Goal: Task Accomplishment & Management: Manage account settings

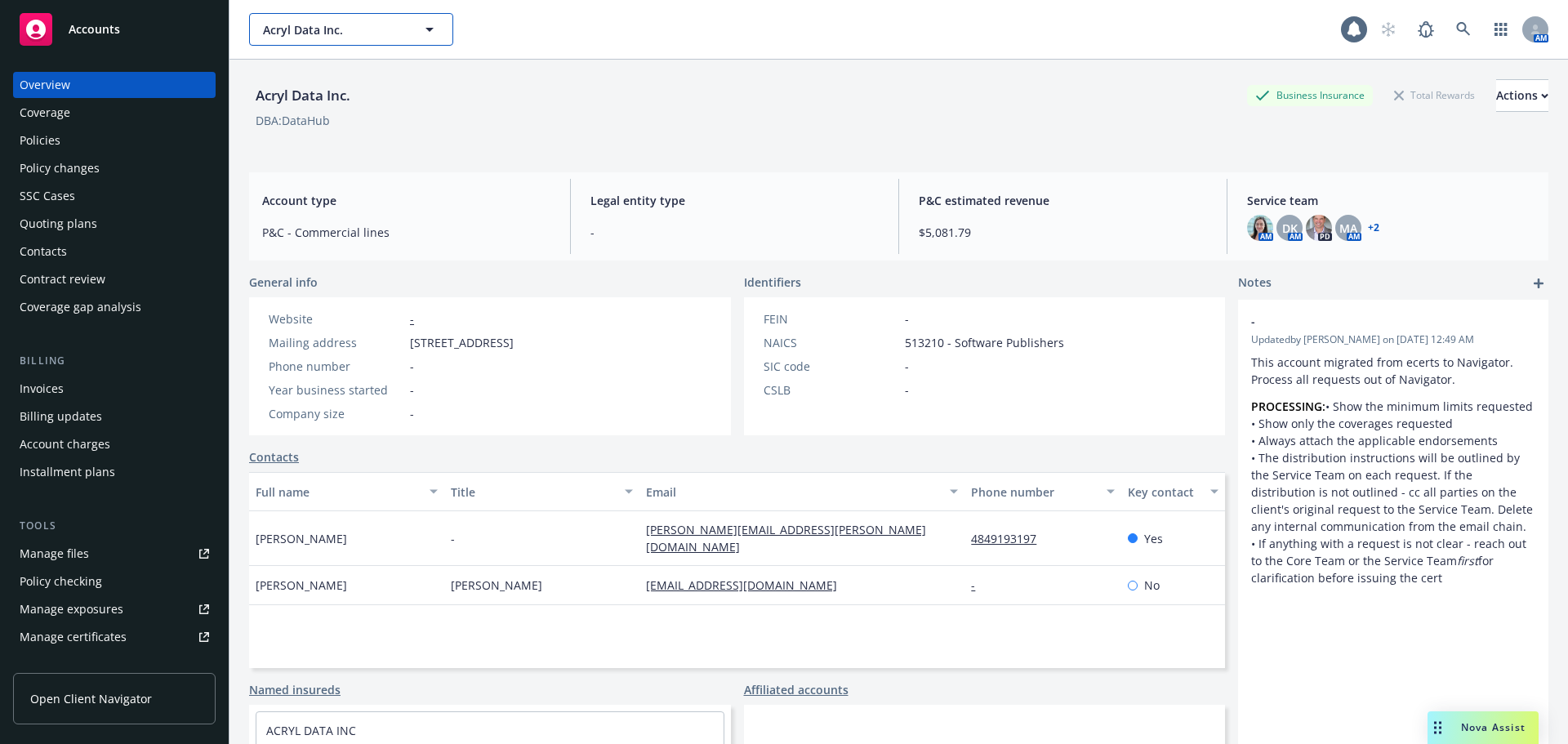
click at [334, 32] on span "Acryl Data Inc." at bounding box center [334, 30] width 142 height 17
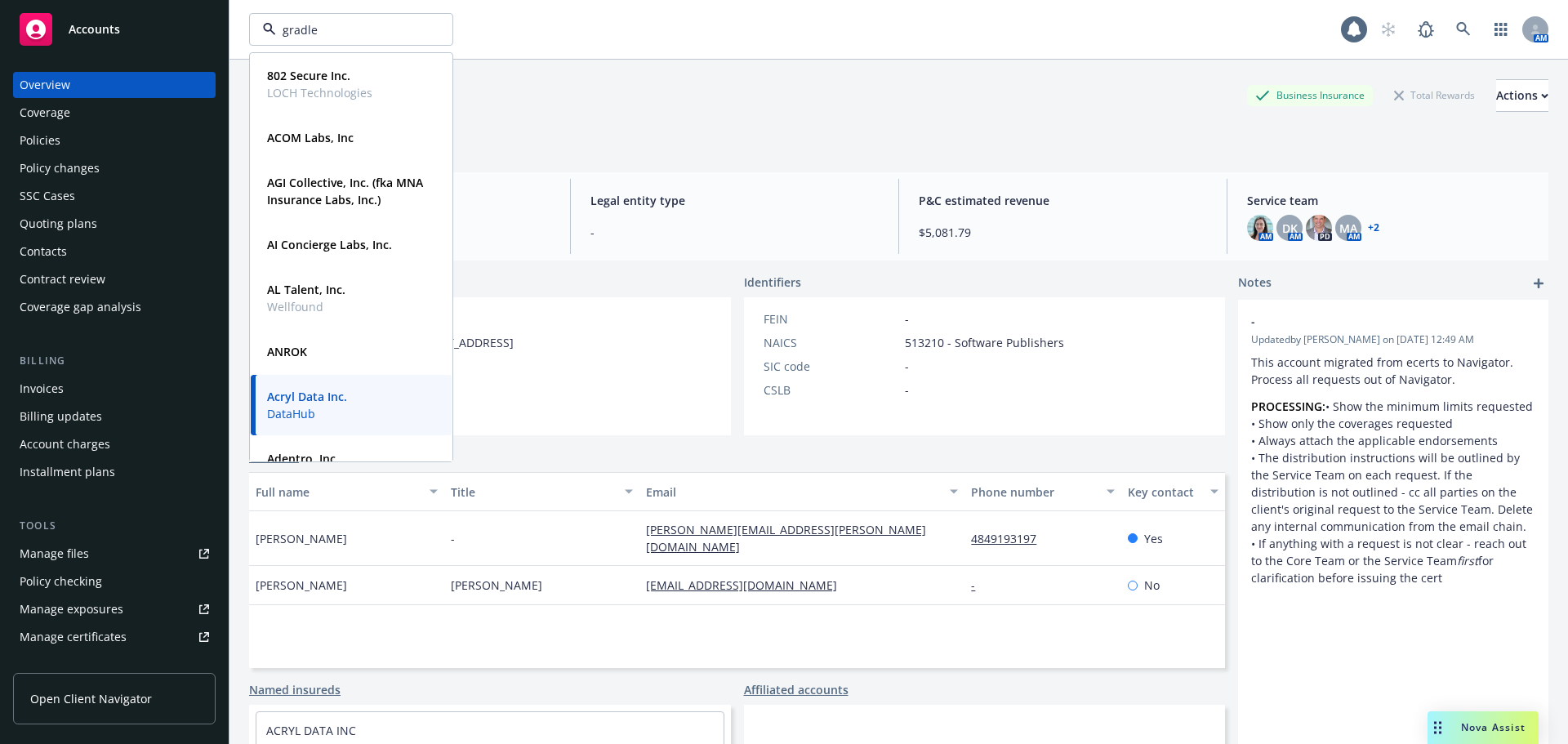
type input "gradle"
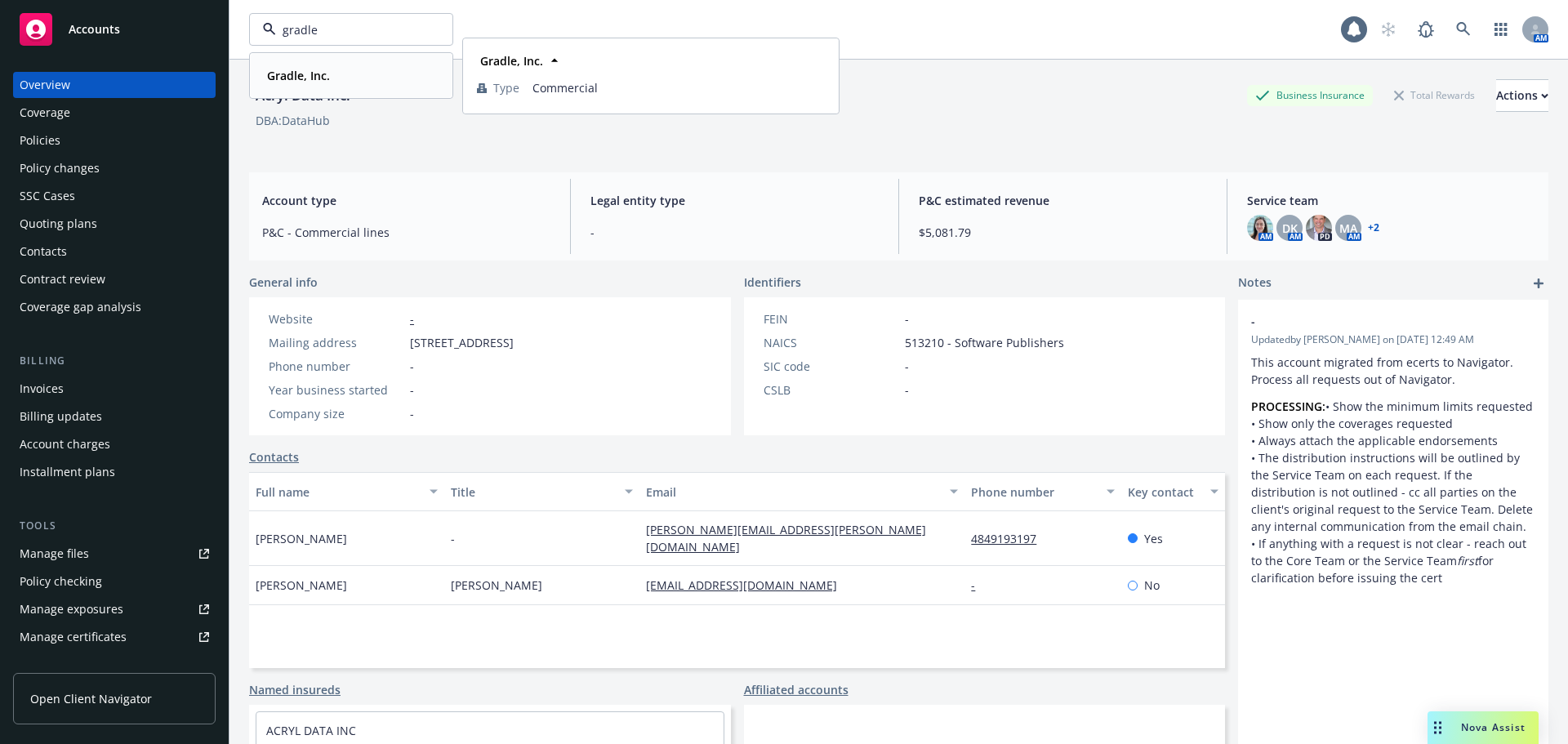
click at [299, 78] on strong "Gradle, Inc." at bounding box center [299, 75] width 63 height 15
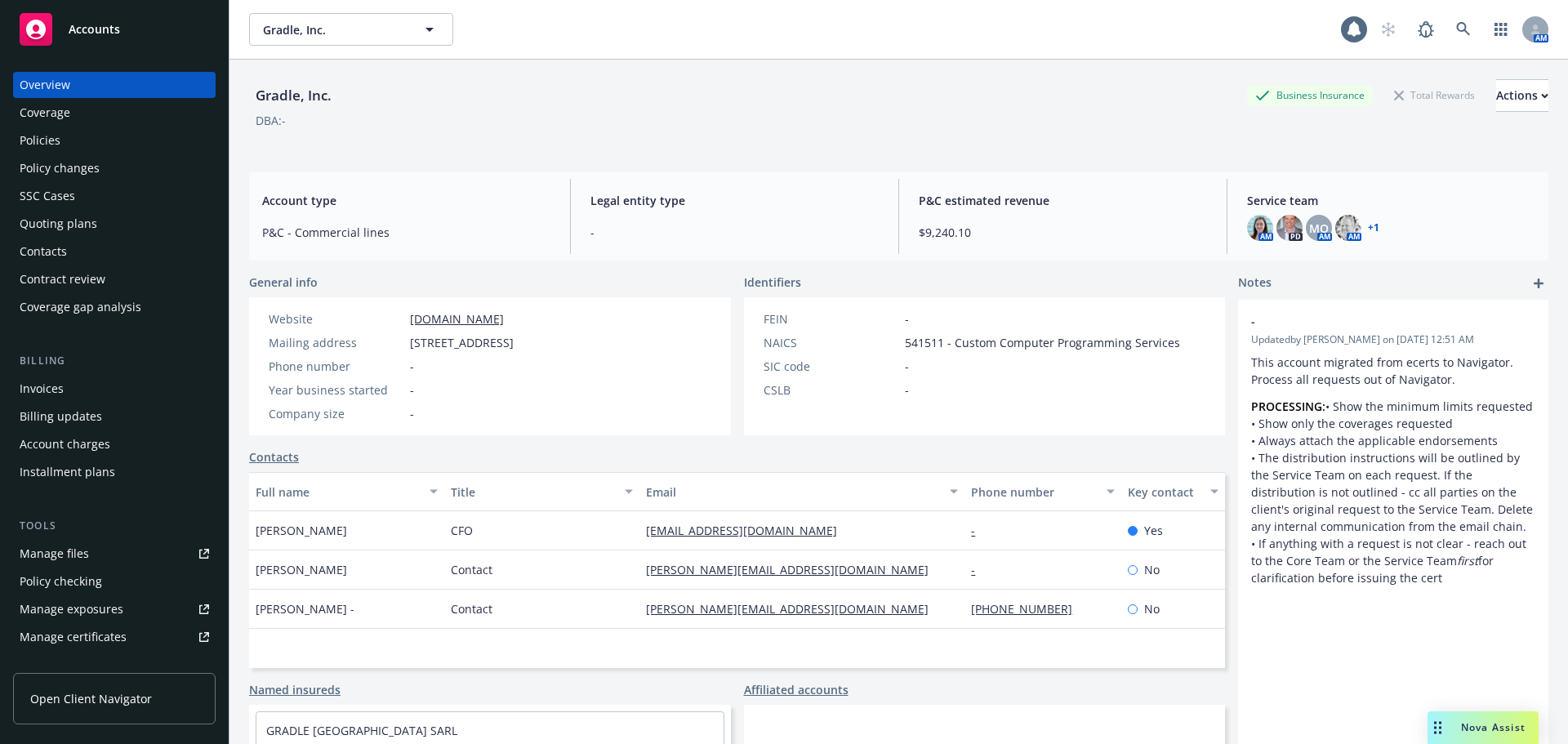
click at [80, 148] on div "Policies" at bounding box center [114, 140] width 189 height 26
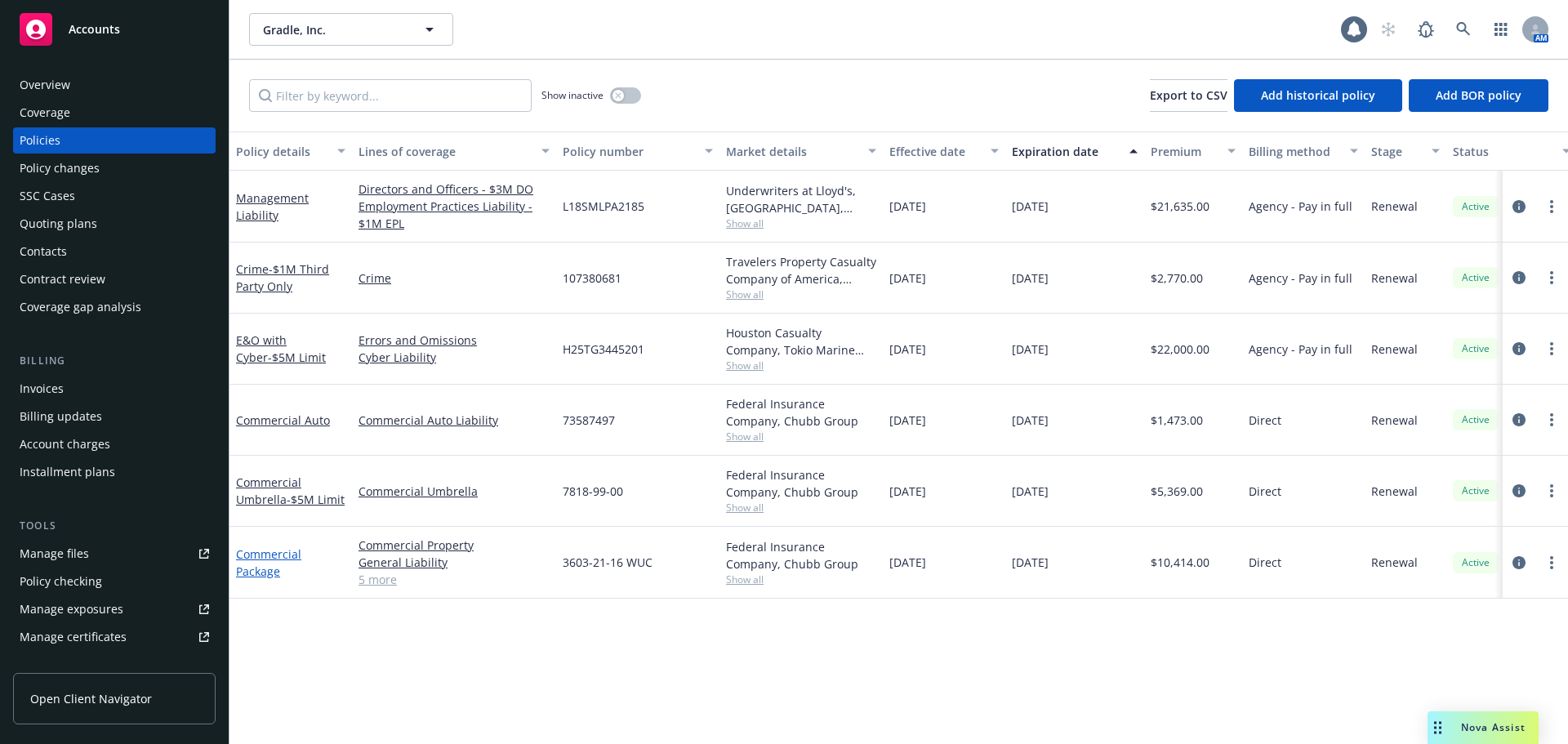
click at [250, 574] on link "Commercial Package" at bounding box center [268, 562] width 65 height 32
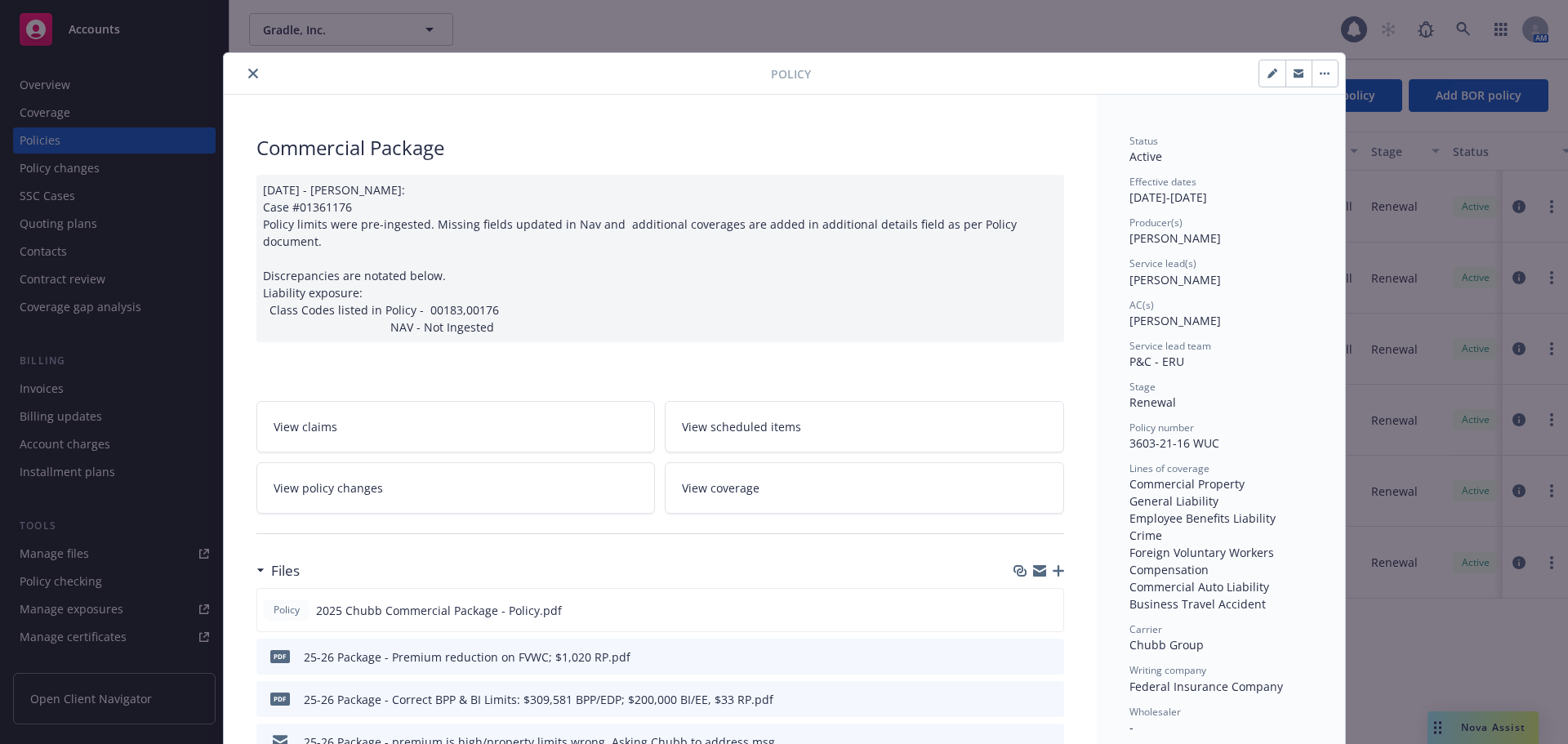
click at [249, 75] on icon "close" at bounding box center [253, 74] width 10 height 10
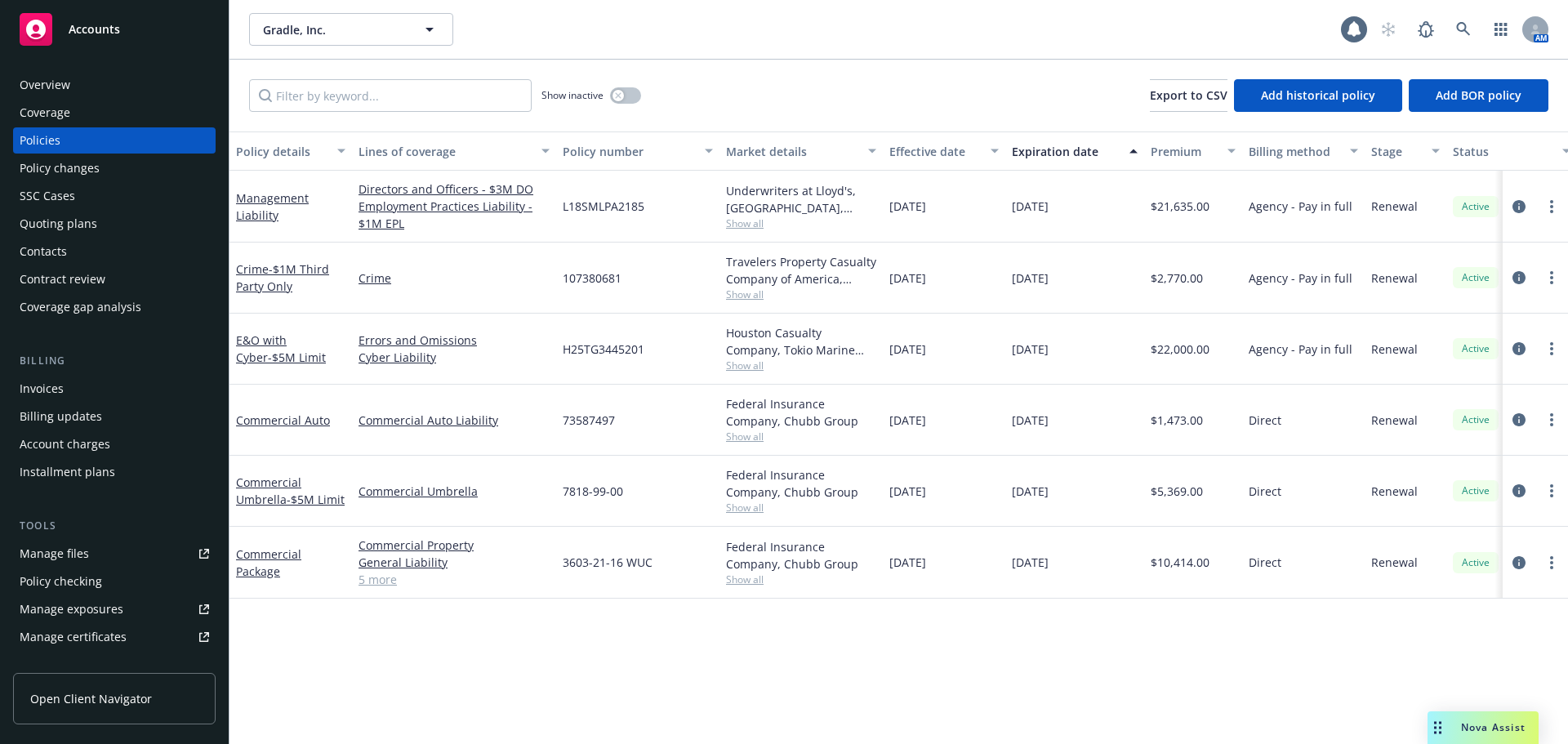
click at [86, 165] on div "Policy changes" at bounding box center [59, 168] width 80 height 26
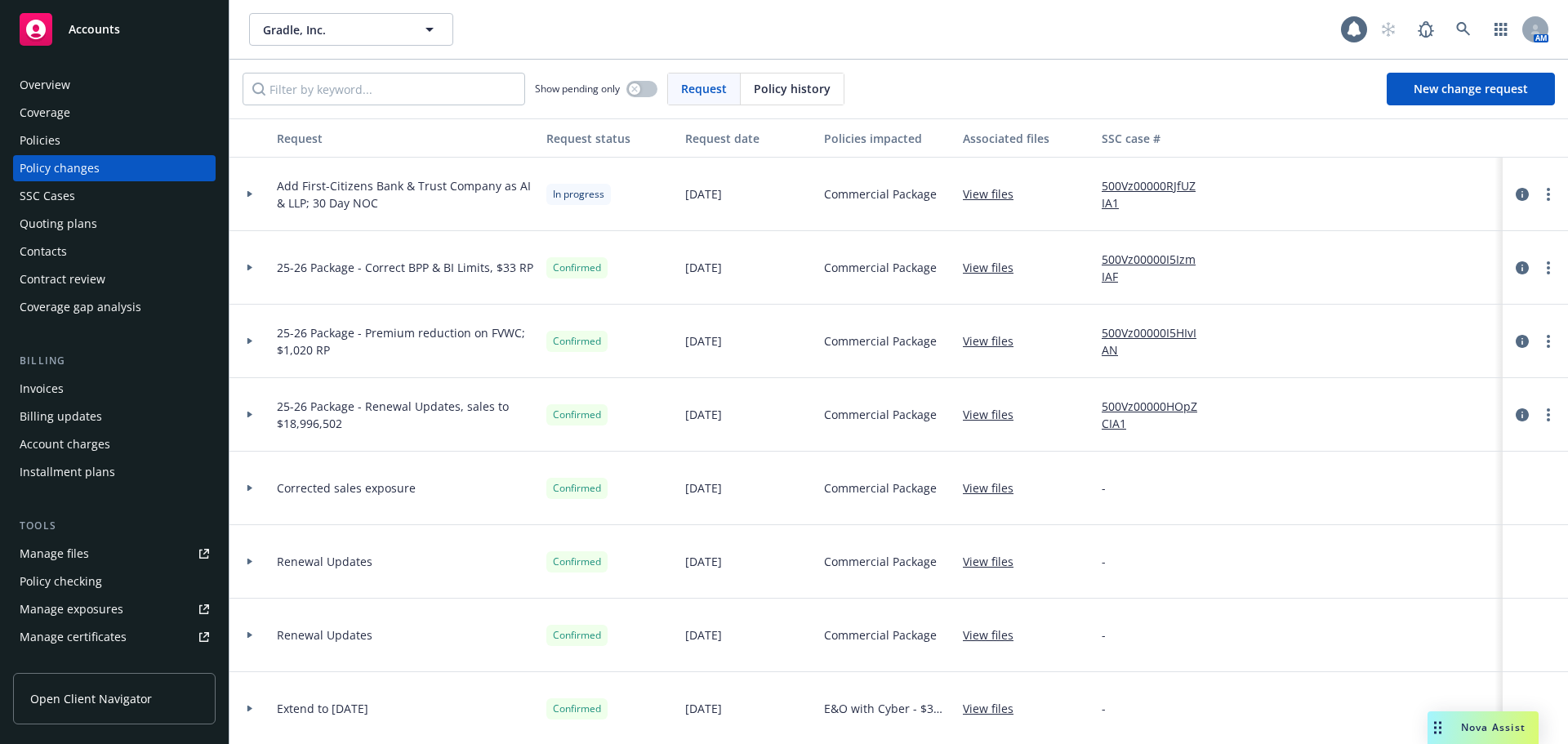
click at [251, 195] on icon at bounding box center [249, 194] width 6 height 5
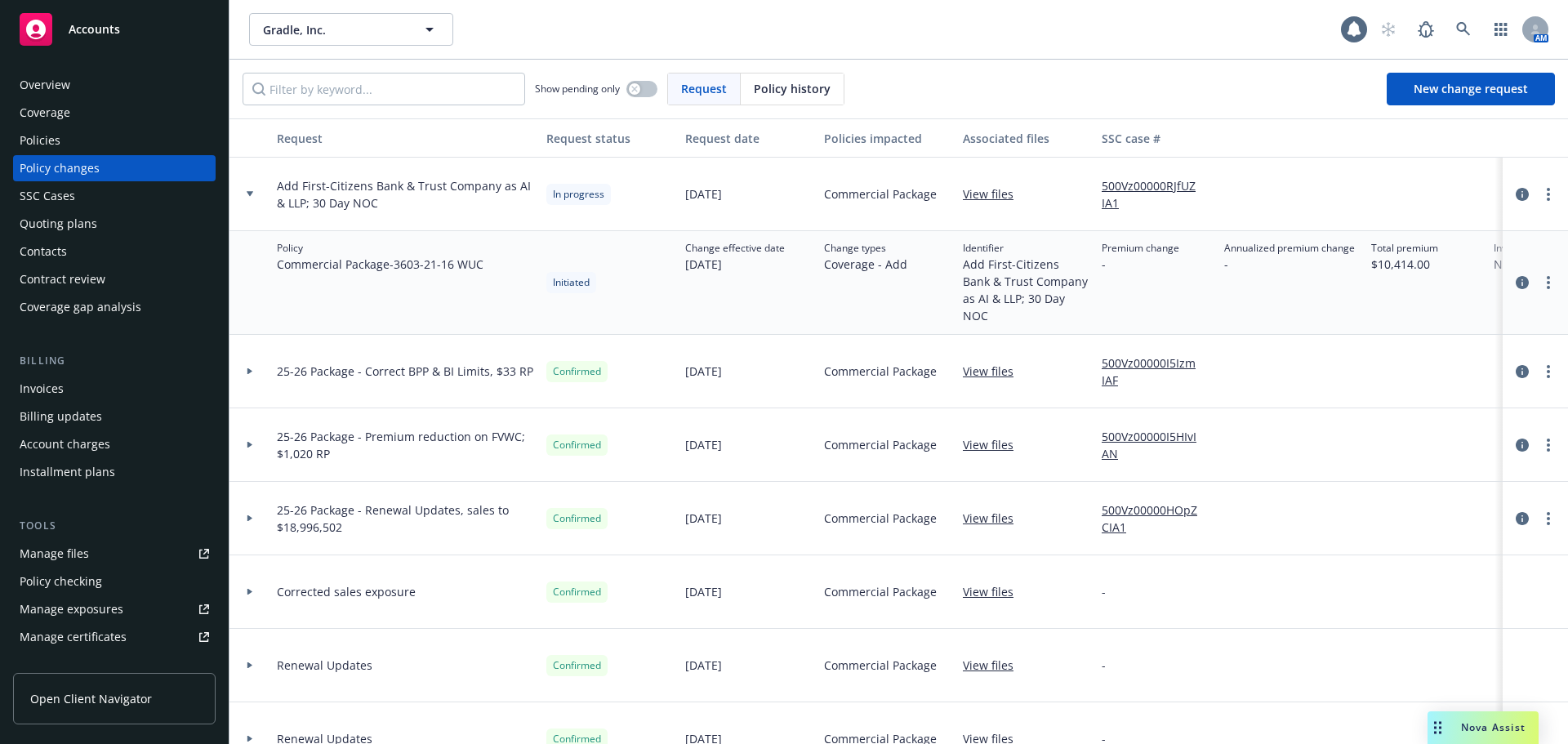
drag, startPoint x: 81, startPoint y: 137, endPoint x: 123, endPoint y: 151, distance: 44.3
click at [81, 137] on div "Policies" at bounding box center [114, 140] width 189 height 26
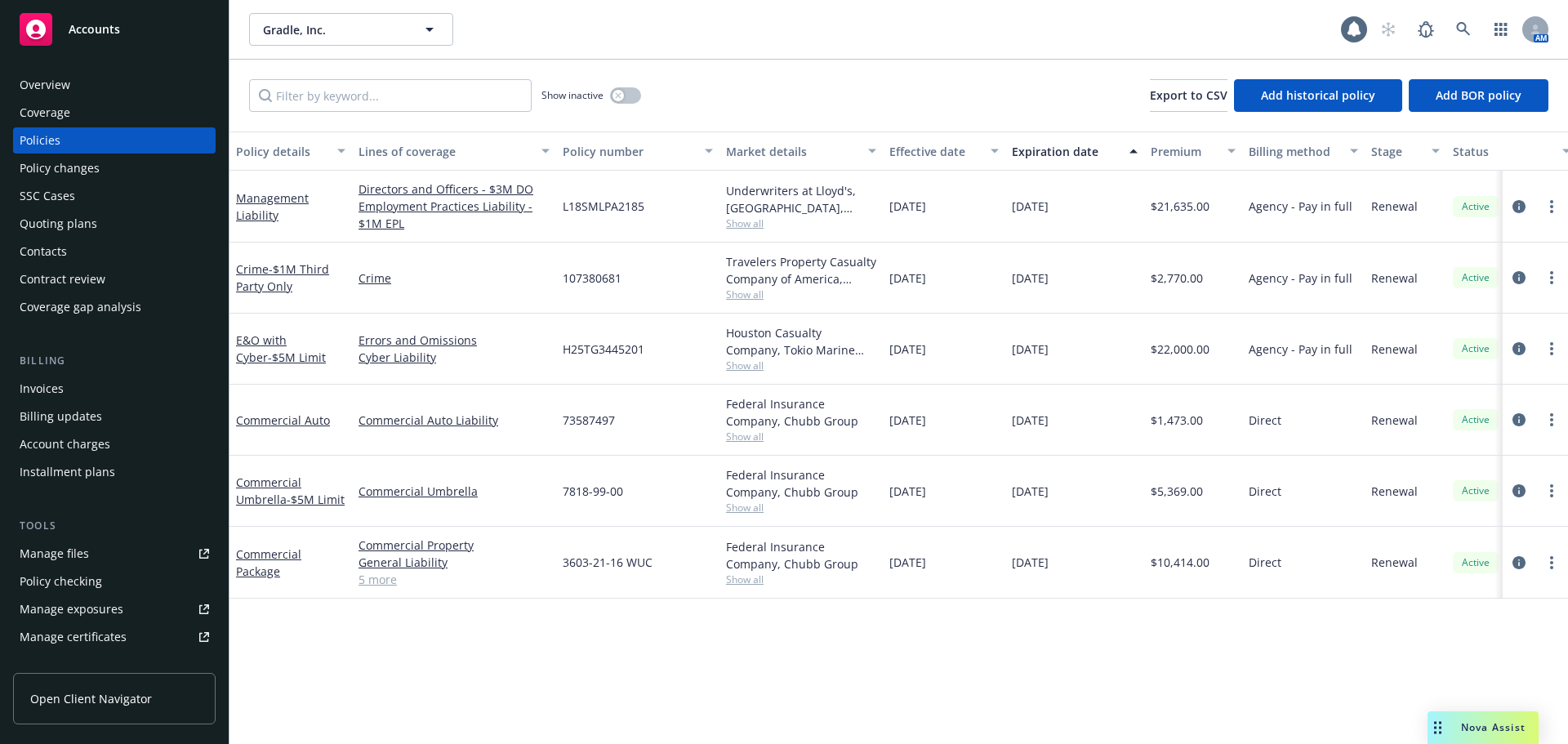
click at [154, 160] on div "Policy changes" at bounding box center [114, 168] width 189 height 26
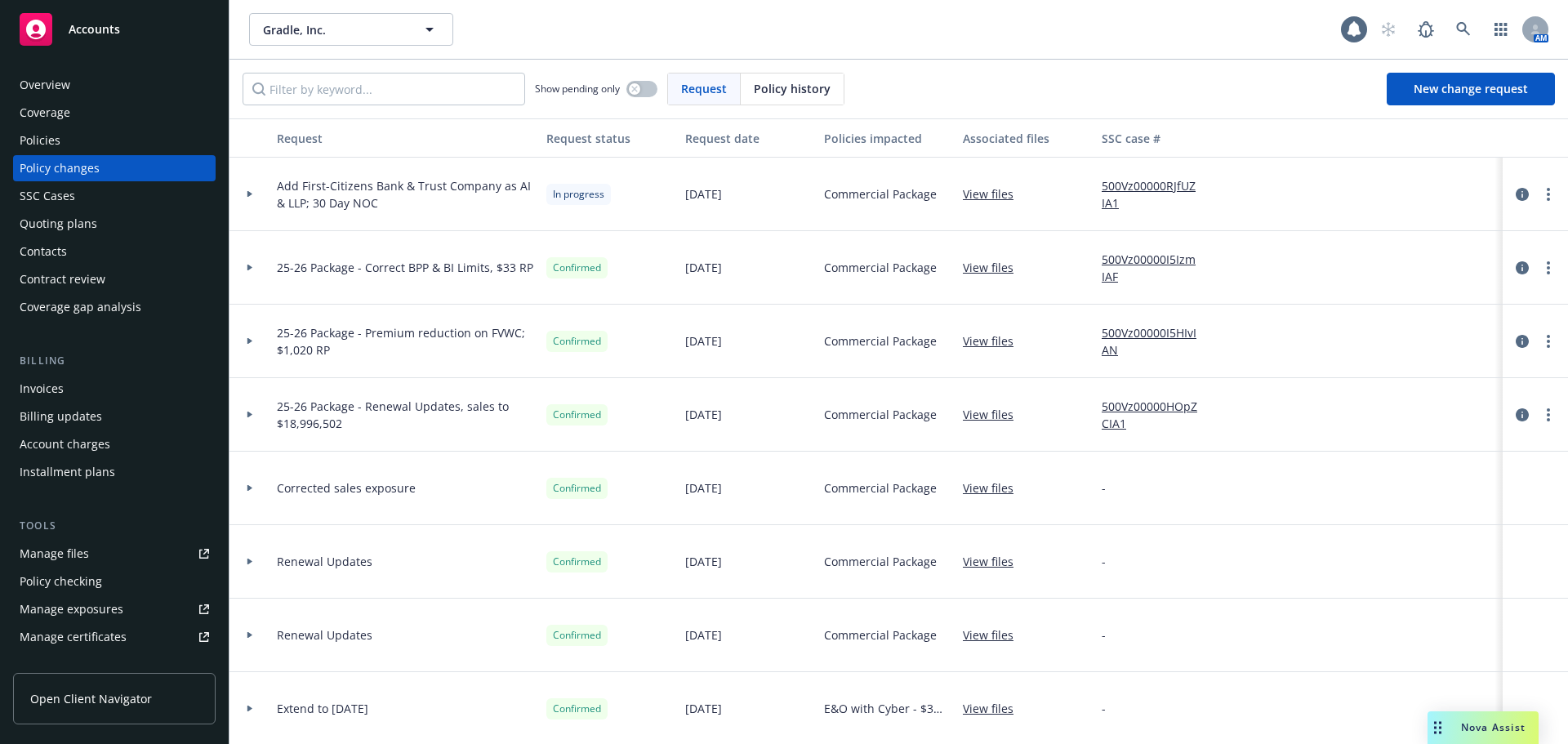
click at [148, 132] on div "Policies" at bounding box center [114, 140] width 189 height 26
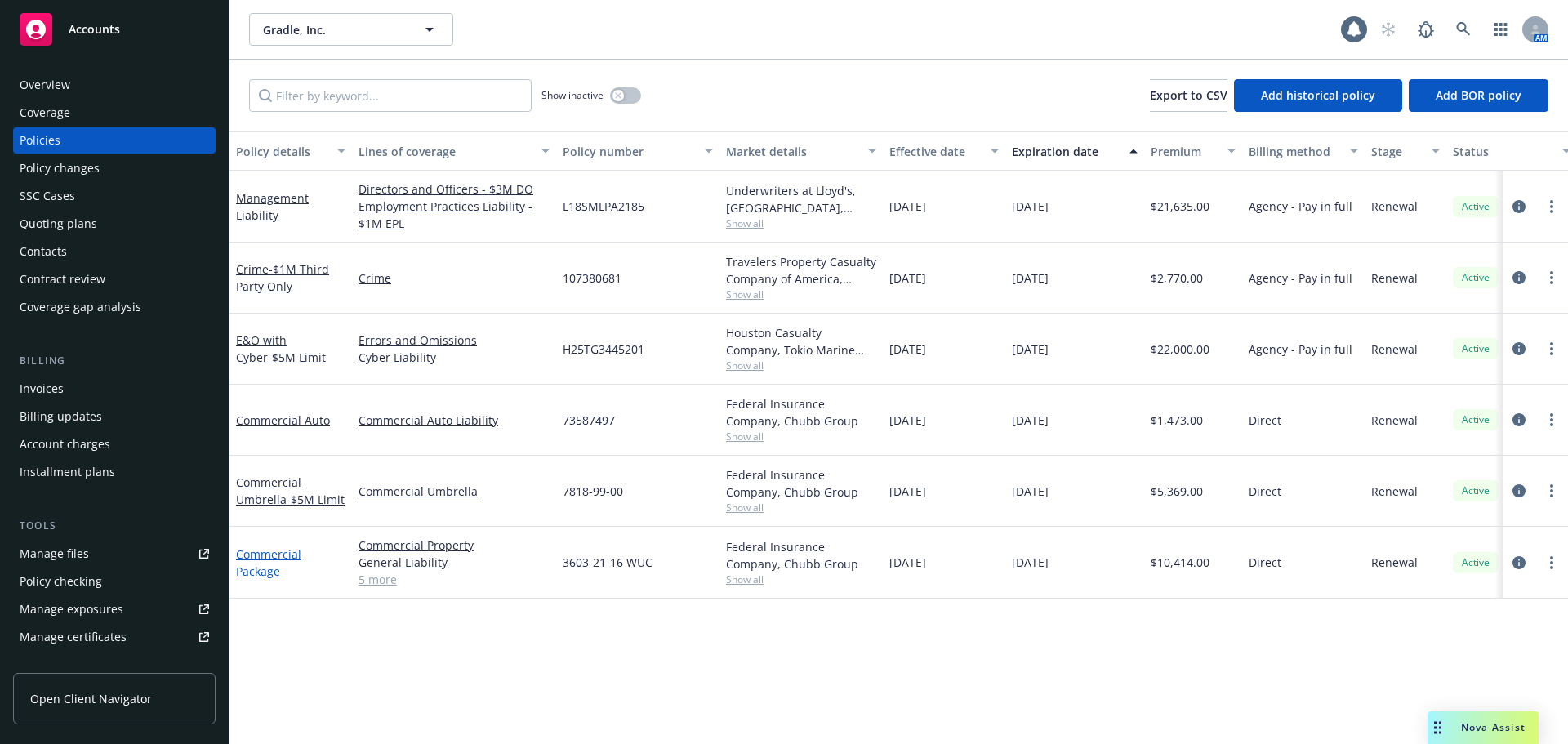
click at [258, 570] on link "Commercial Package" at bounding box center [268, 562] width 65 height 32
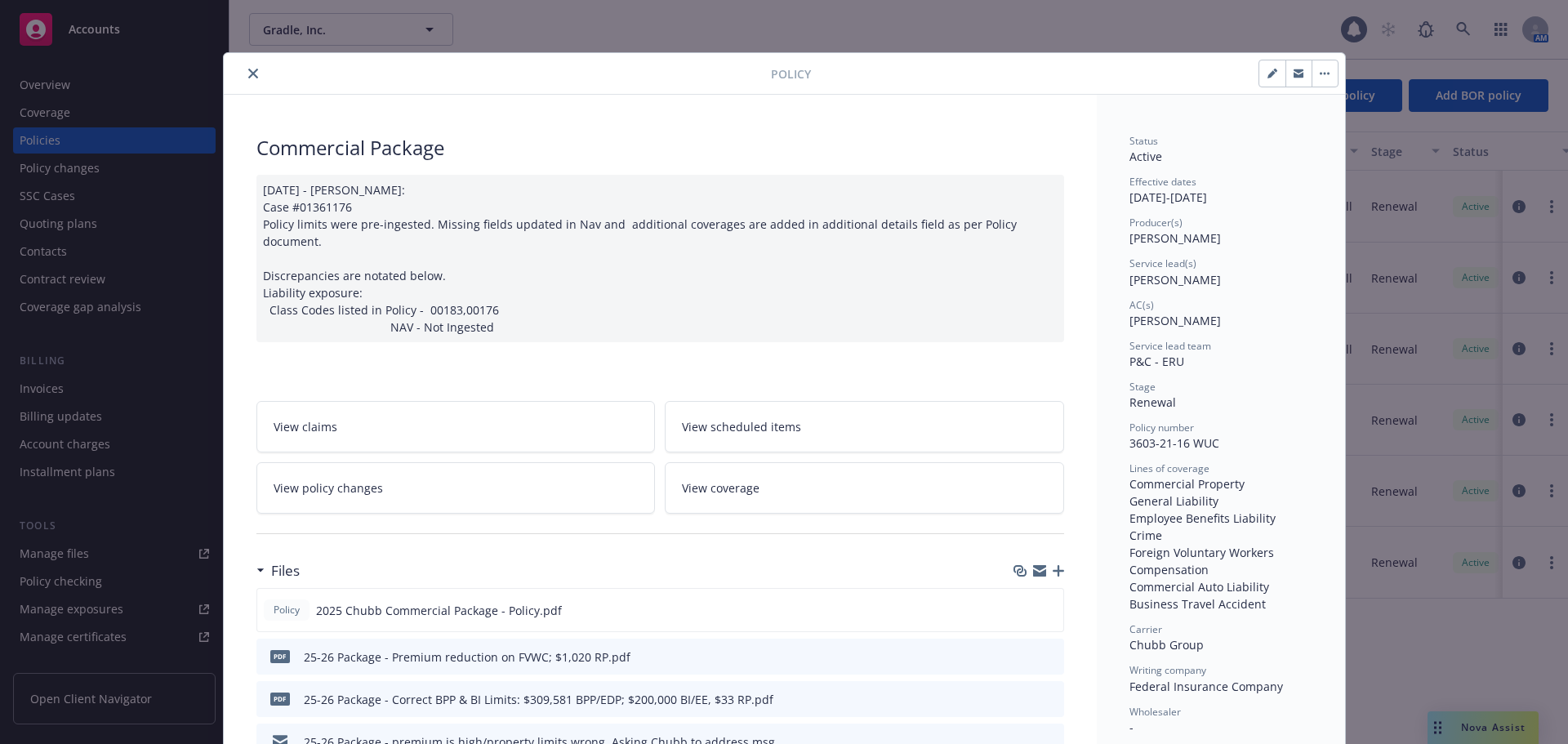
scroll to position [49, 0]
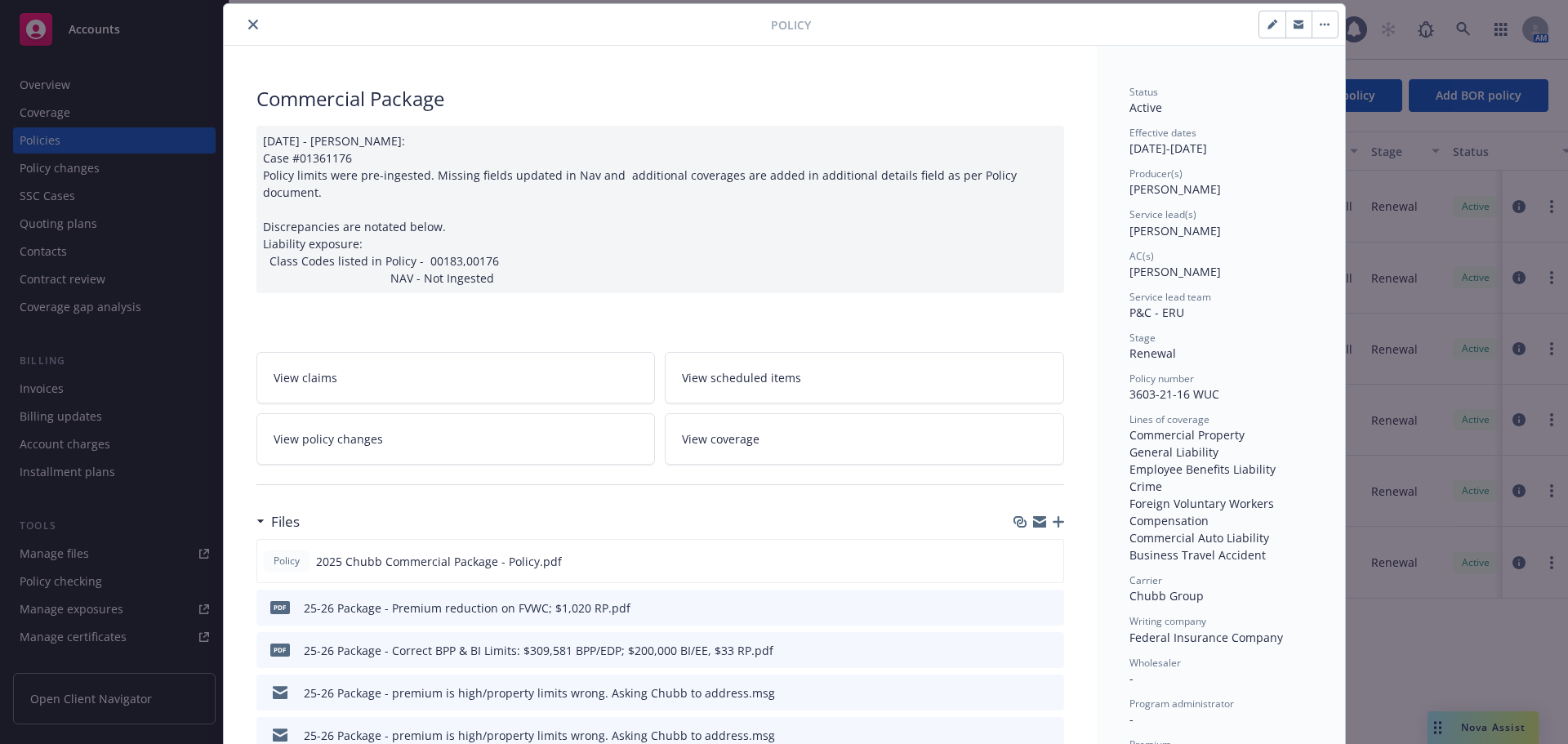
click at [1053, 516] on icon "button" at bounding box center [1058, 522] width 12 height 12
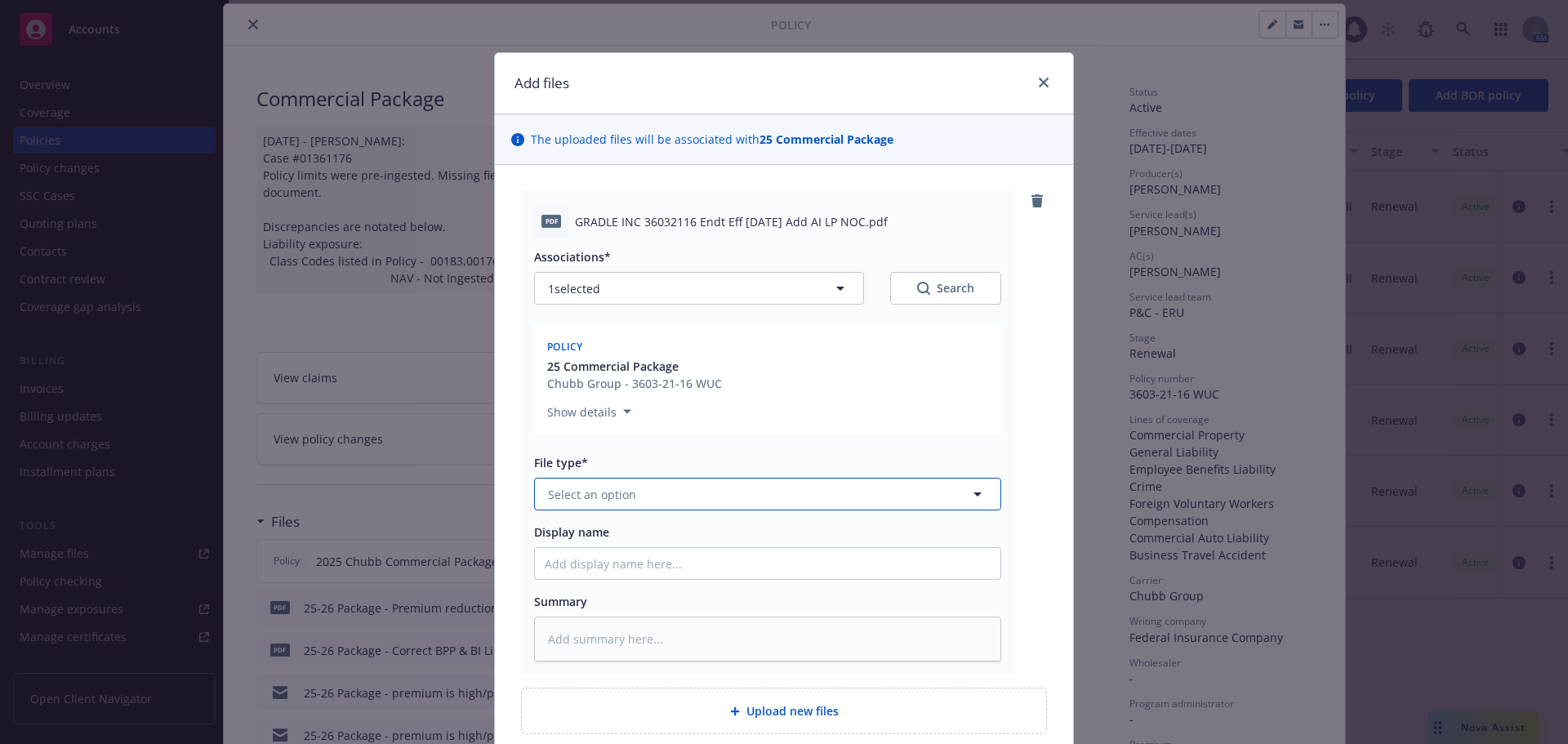
click at [622, 506] on button "Select an option" at bounding box center [767, 494] width 467 height 32
type input "em"
click at [730, 577] on div "Email" at bounding box center [767, 583] width 446 height 23
click at [730, 567] on input "Display name" at bounding box center [767, 563] width 465 height 31
type textarea "x"
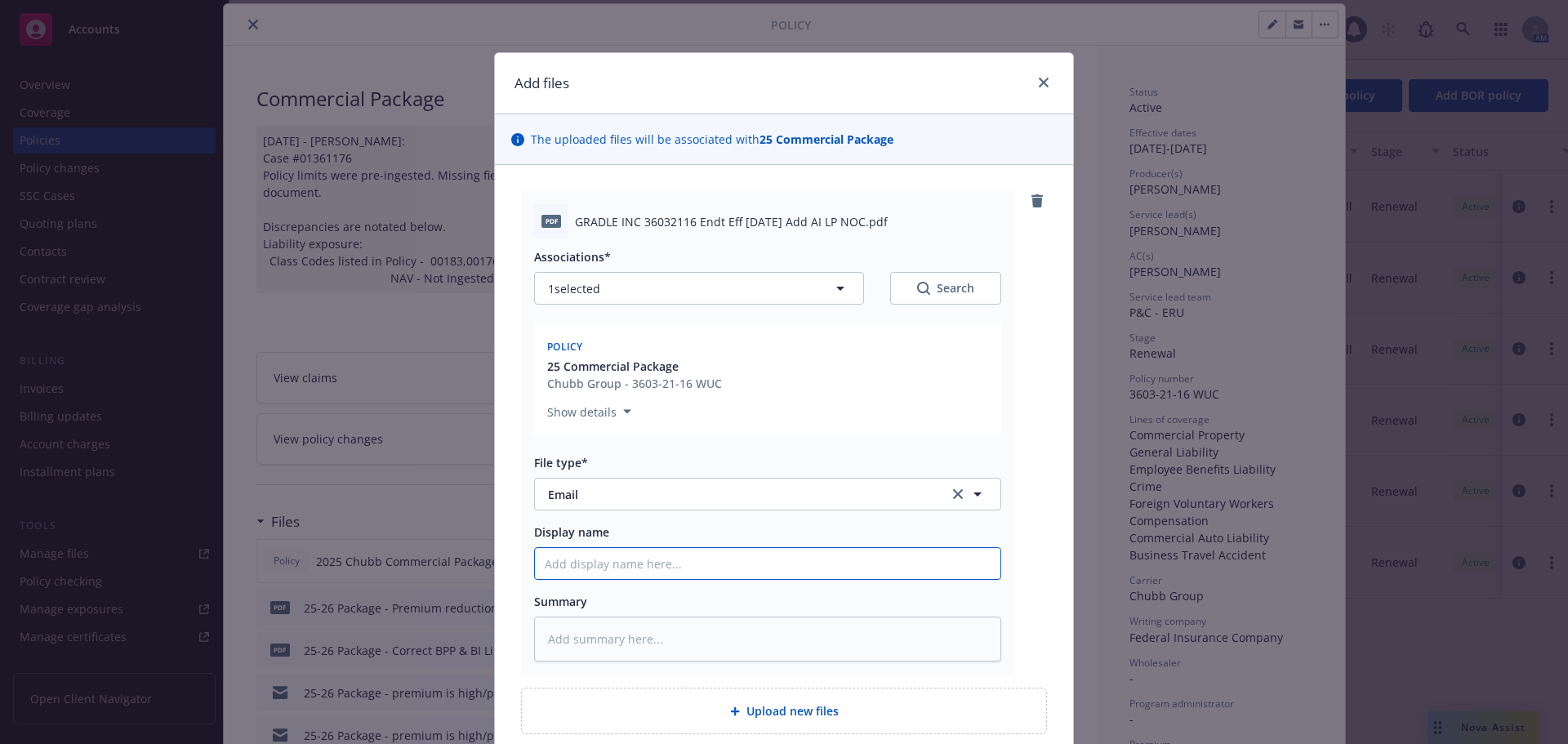
type input "0"
type textarea "x"
type input "09"
type textarea "x"
type input "09/1"
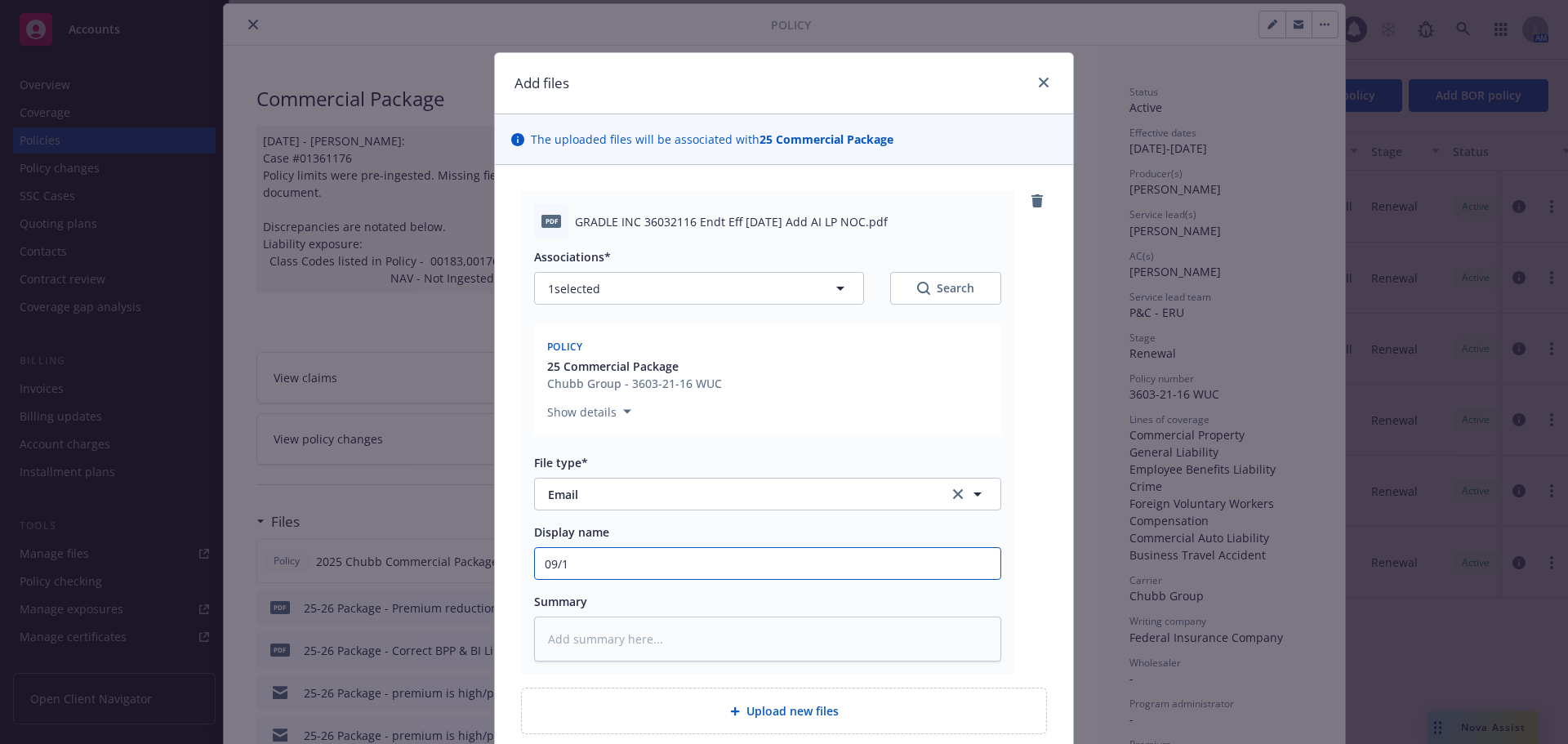
type textarea "x"
type input "09/17"
type textarea "x"
type input "09/17/"
type textarea "x"
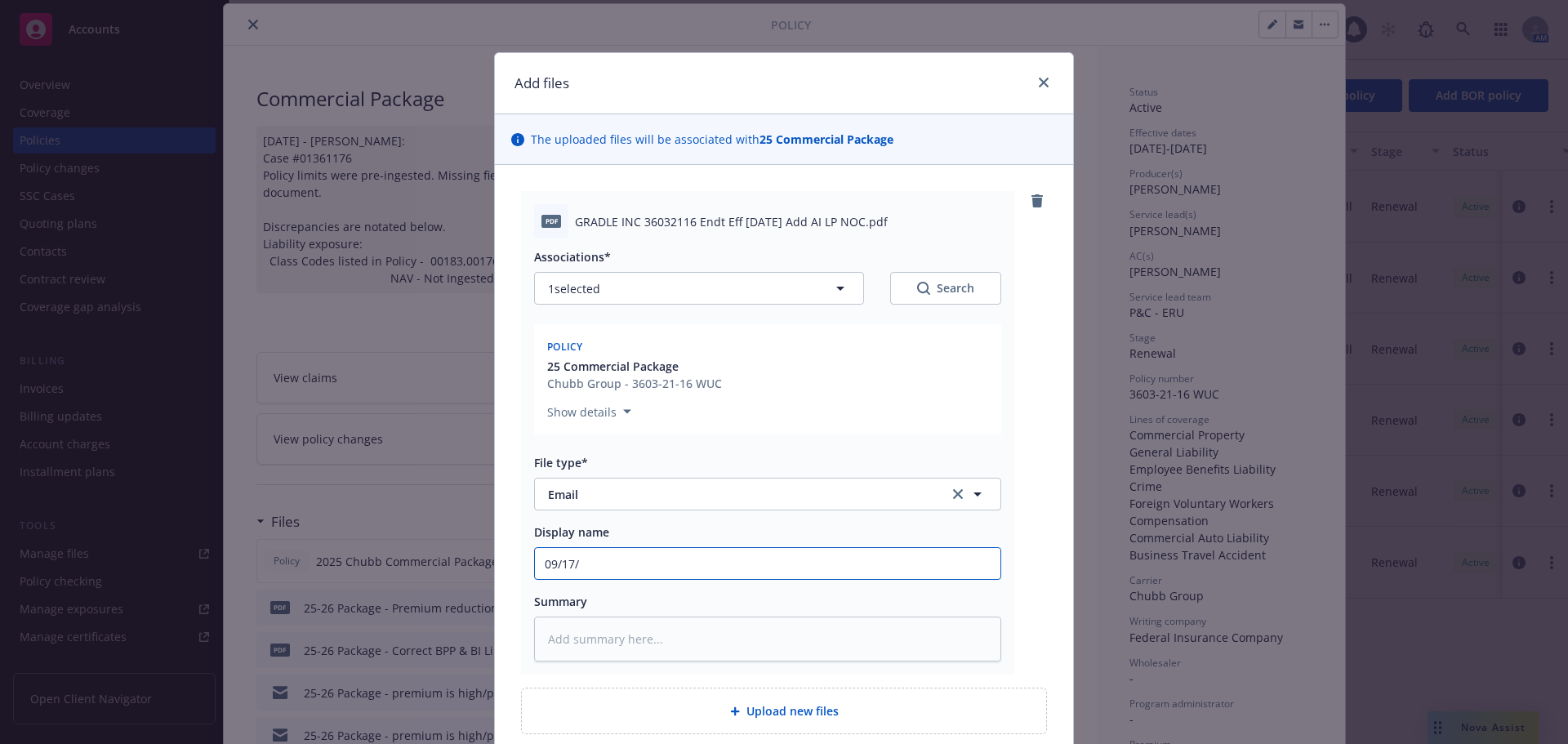
type input "09/17/2"
type textarea "x"
type input "[DATE]"
type textarea "x"
type input "[DATE]"
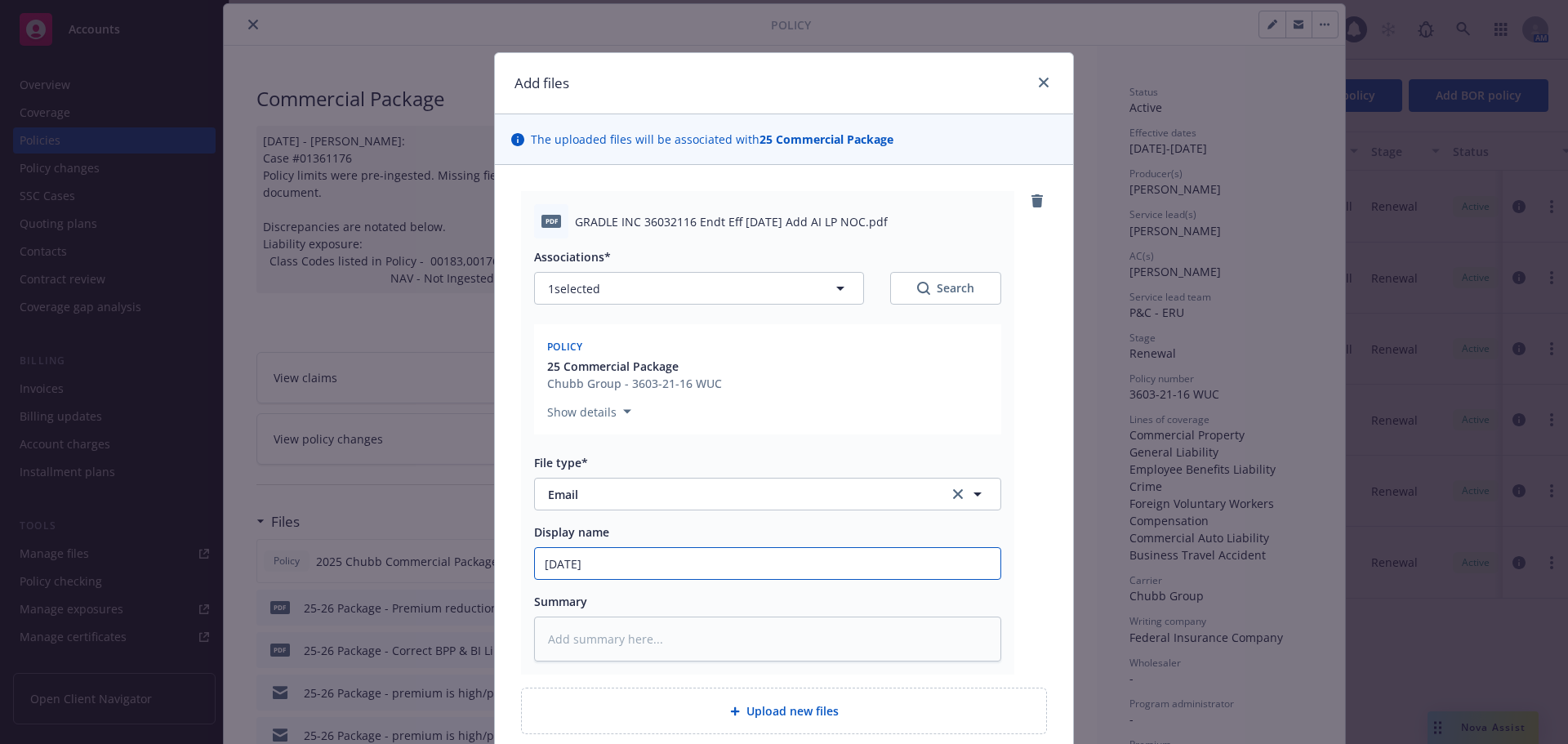
type textarea "x"
type input "[DATE] A"
type textarea "x"
type input "[DATE] Ad"
type textarea "x"
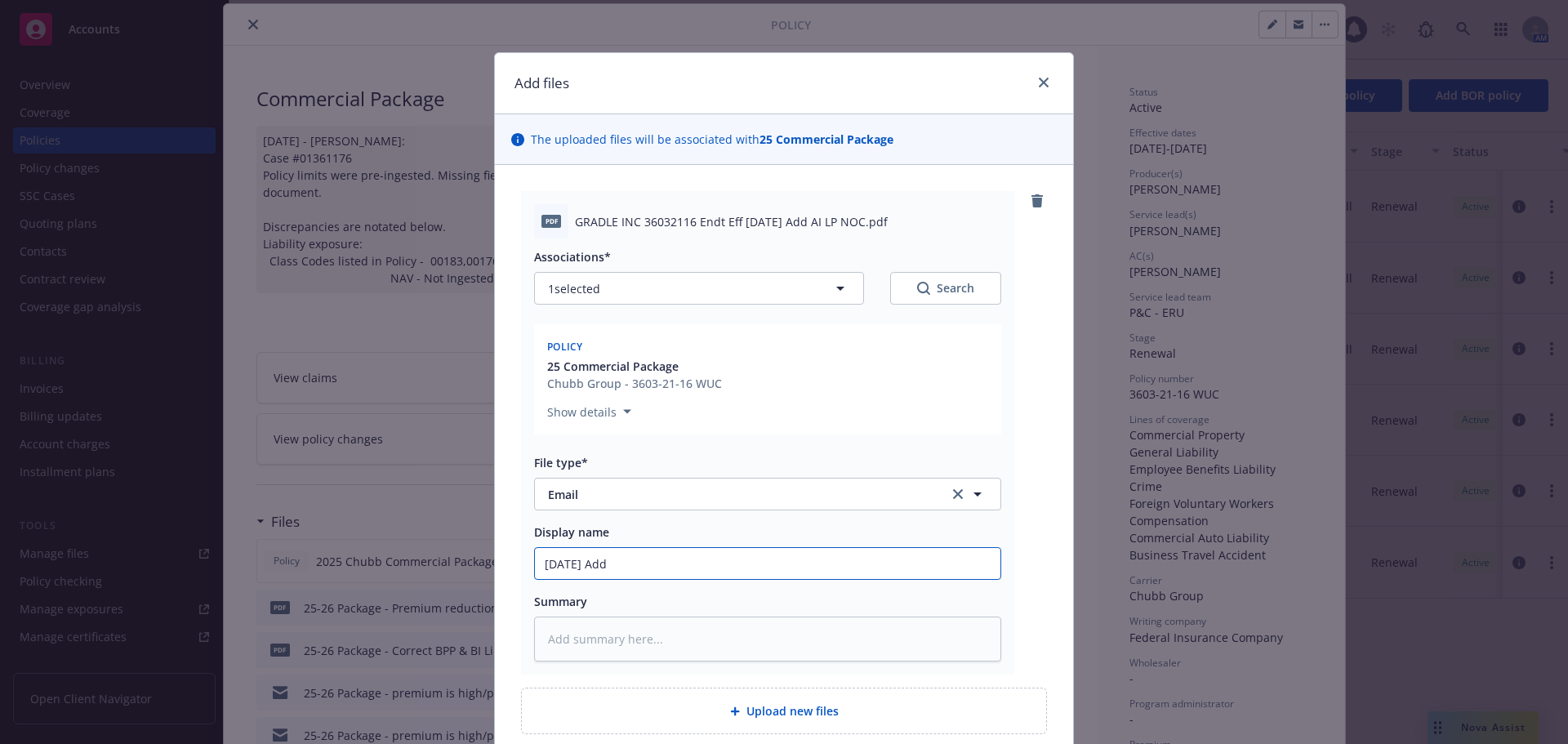
type input "[DATE] Addi"
type textarea "x"
type input "[DATE] Adding"
type textarea "x"
type input "[DATE] Adding"
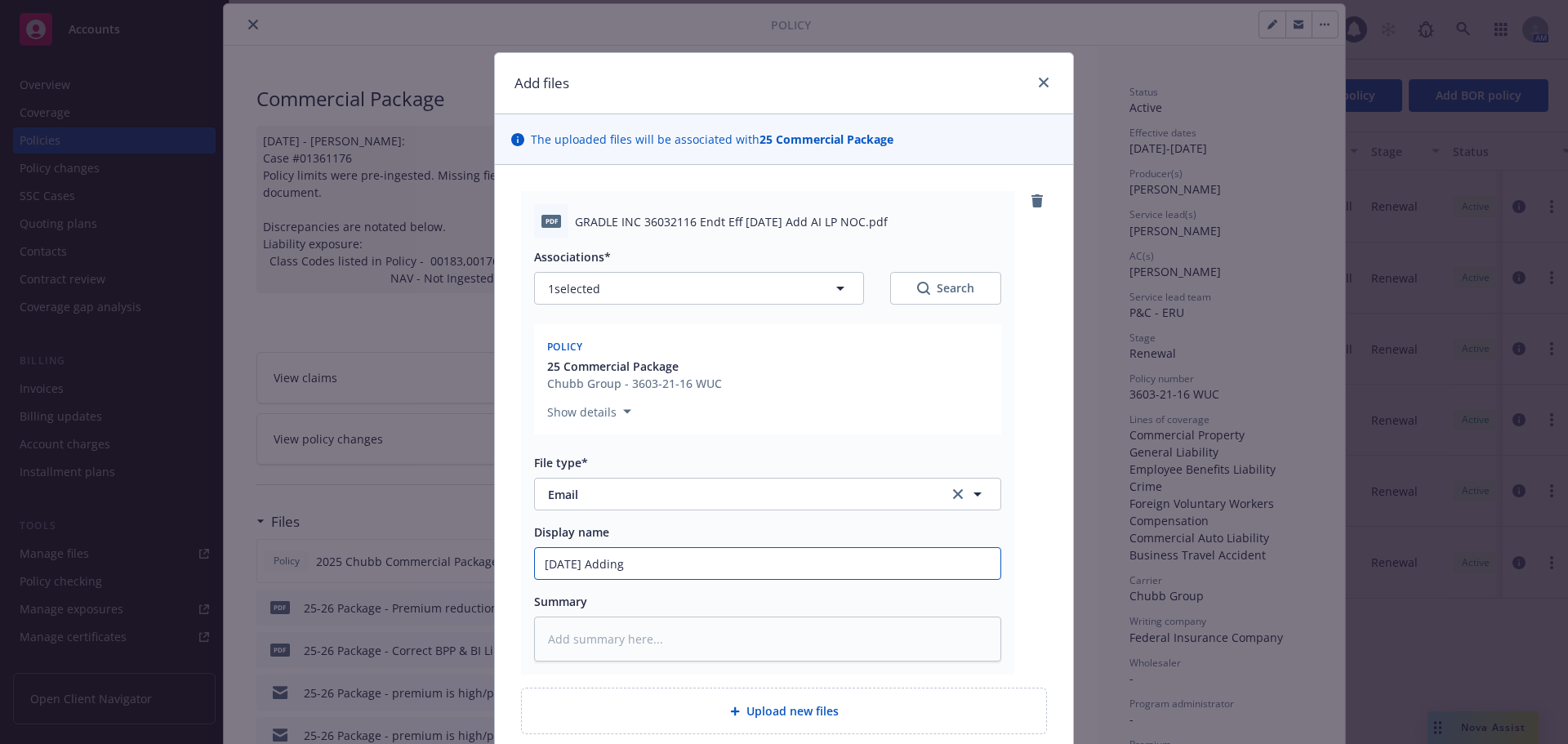
type textarea "x"
type input "[DATE] Adding F"
type textarea "x"
type input "[DATE] Adding Fir"
type textarea "x"
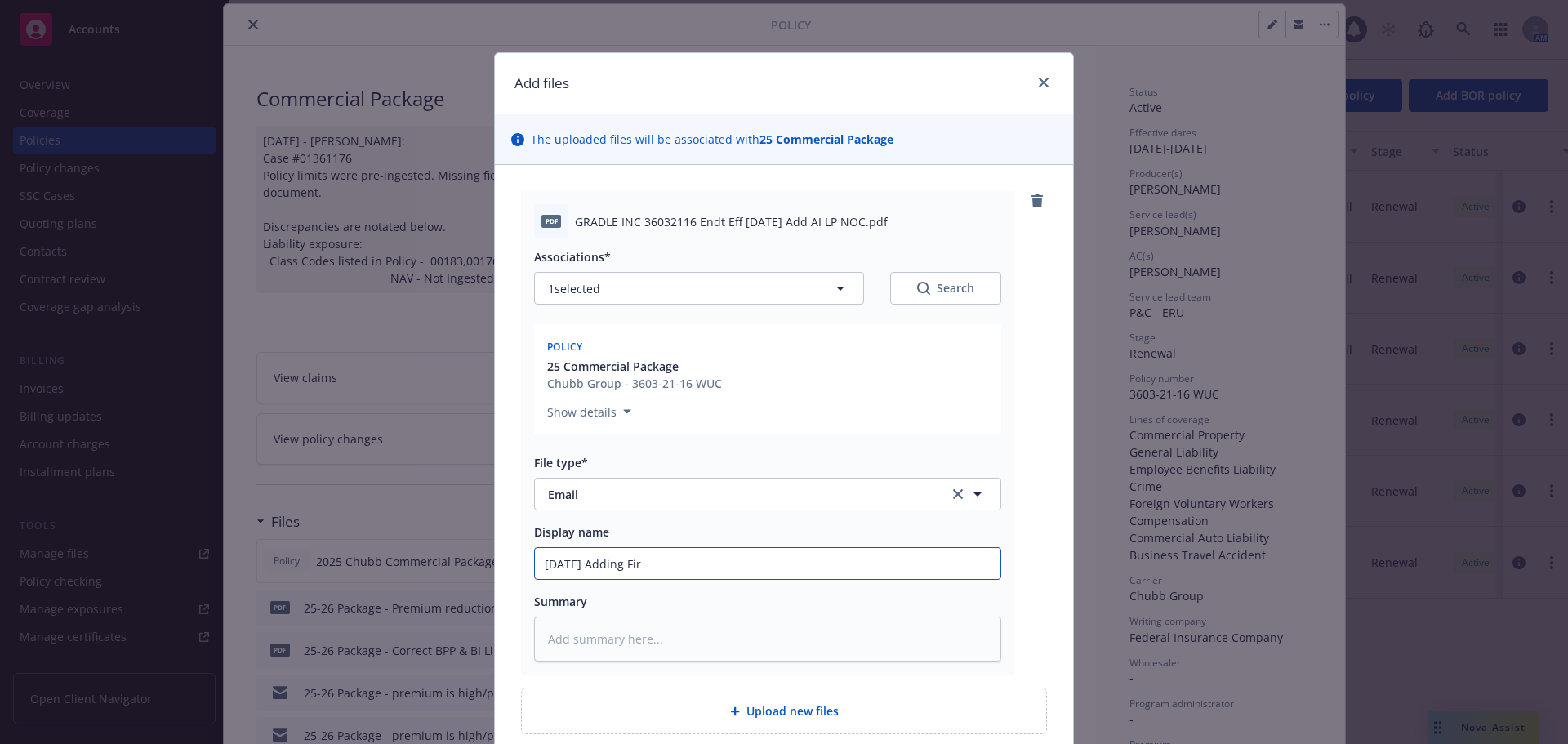
type input "[DATE] Adding Firs"
type textarea "x"
type input "[DATE] Adding First"
type textarea "x"
type input "[DATE] Adding First"
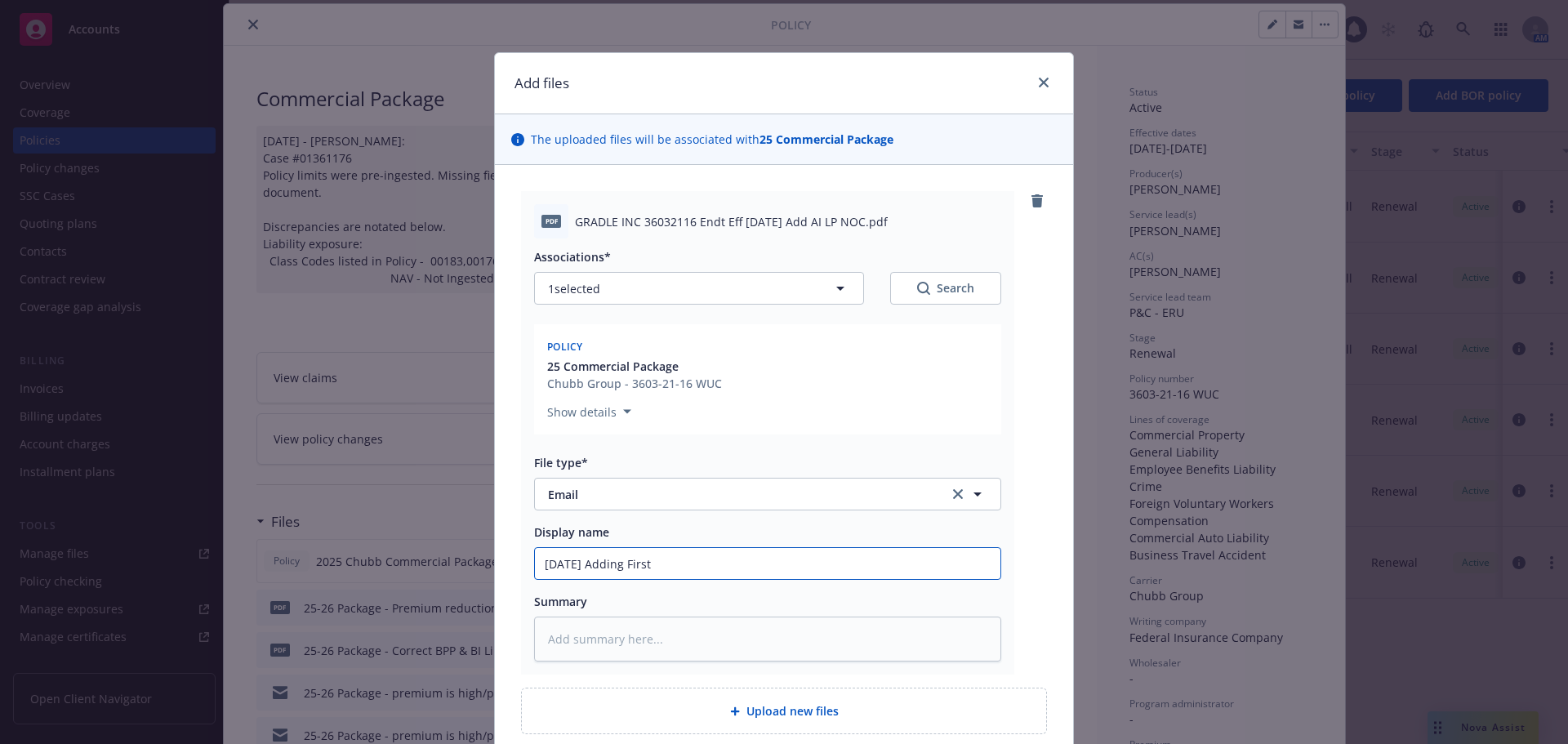
type textarea "x"
type input "[DATE] Adding First C"
type textarea "x"
type input "[DATE] Adding First Ci"
type textarea "x"
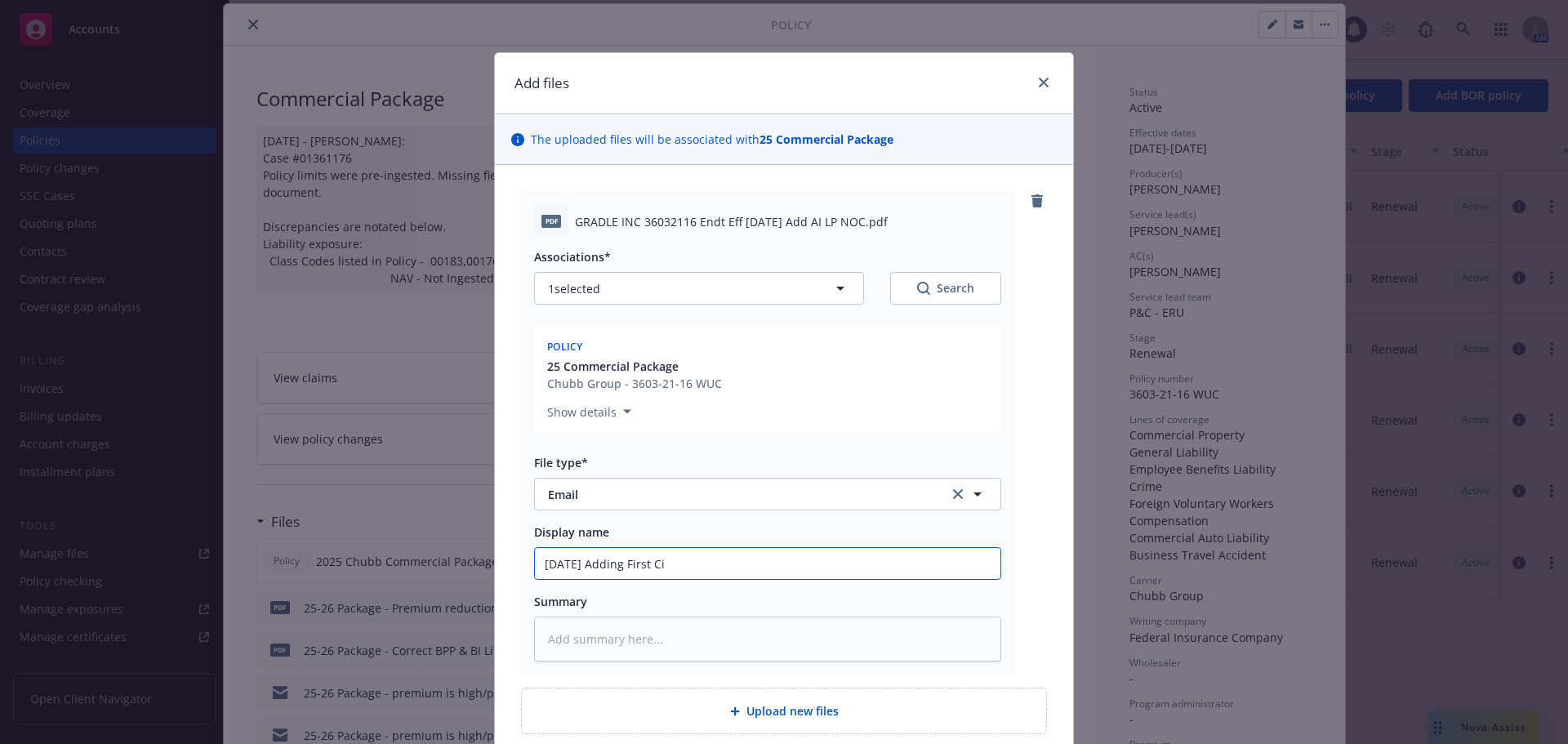
type input "[DATE] Adding First Cit"
type textarea "x"
type input "[DATE] Adding First Citi"
type textarea "x"
type input "[DATE] Adding First Citiz"
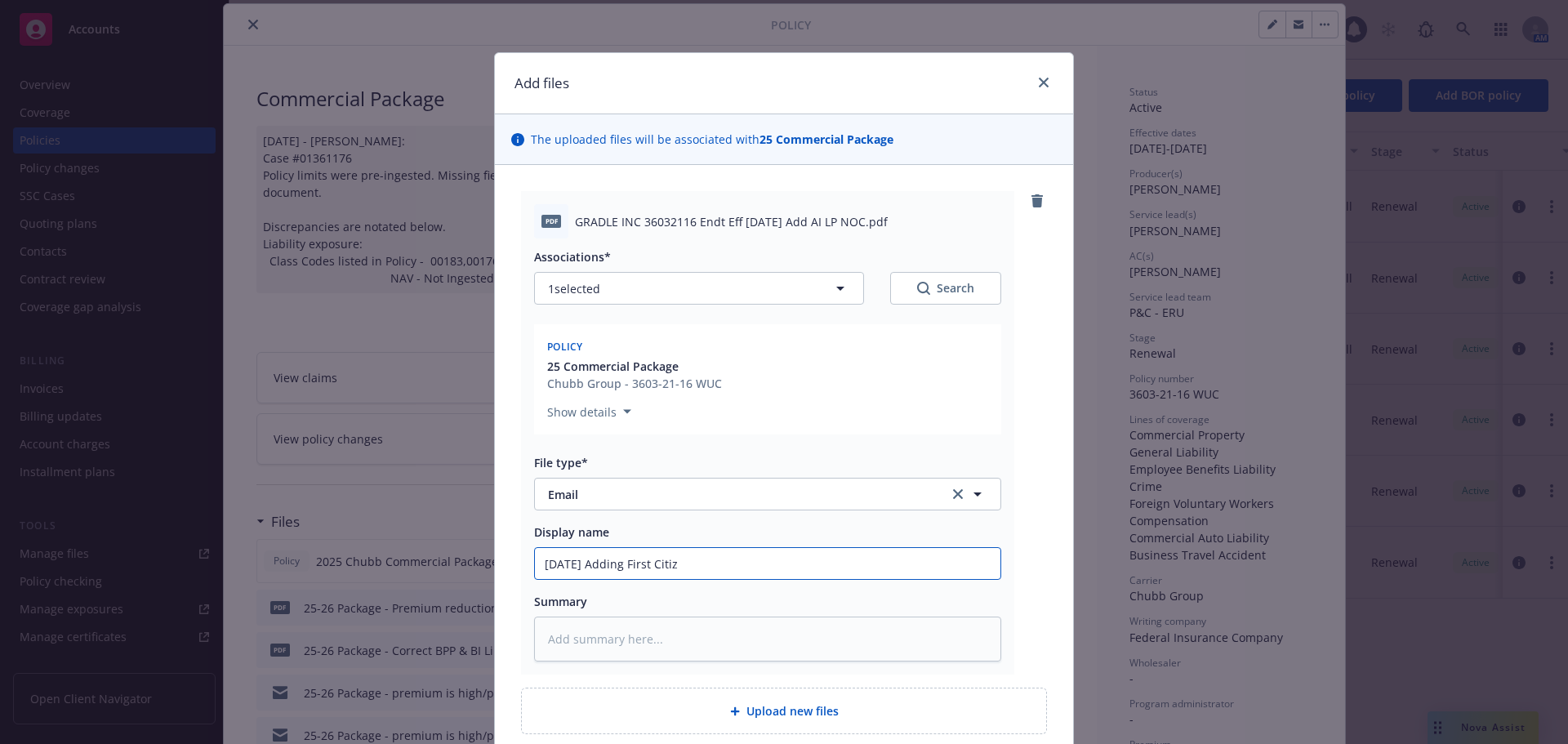
type textarea "x"
type input "[DATE] Adding First Citize"
type textarea "x"
type input "[DATE] Adding First Citizen"
type textarea "x"
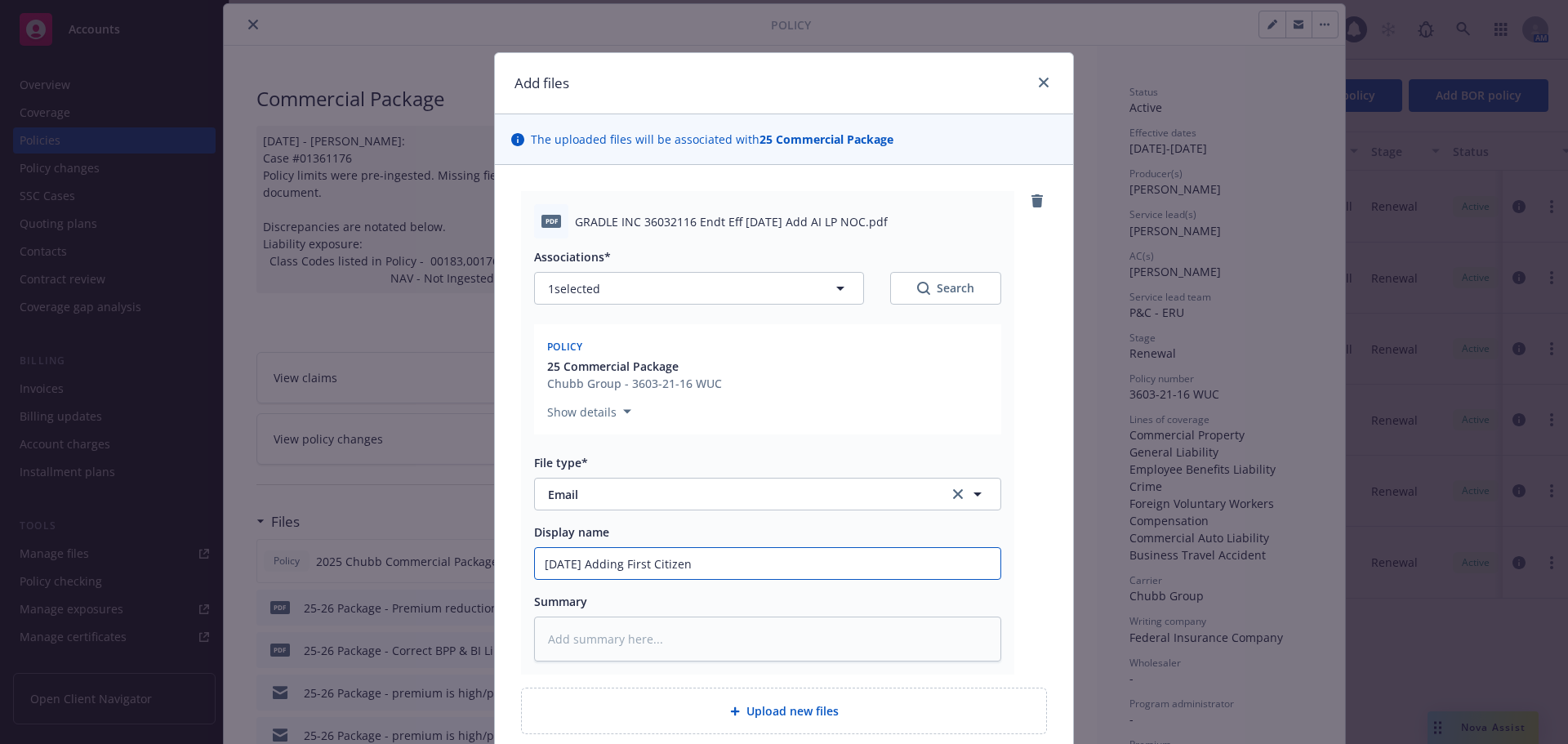
type input "[DATE] Adding First Citizens"
type textarea "x"
type input "[DATE] Adding First Citizens"
type textarea "x"
type input "[DATE] Adding First Citizens B"
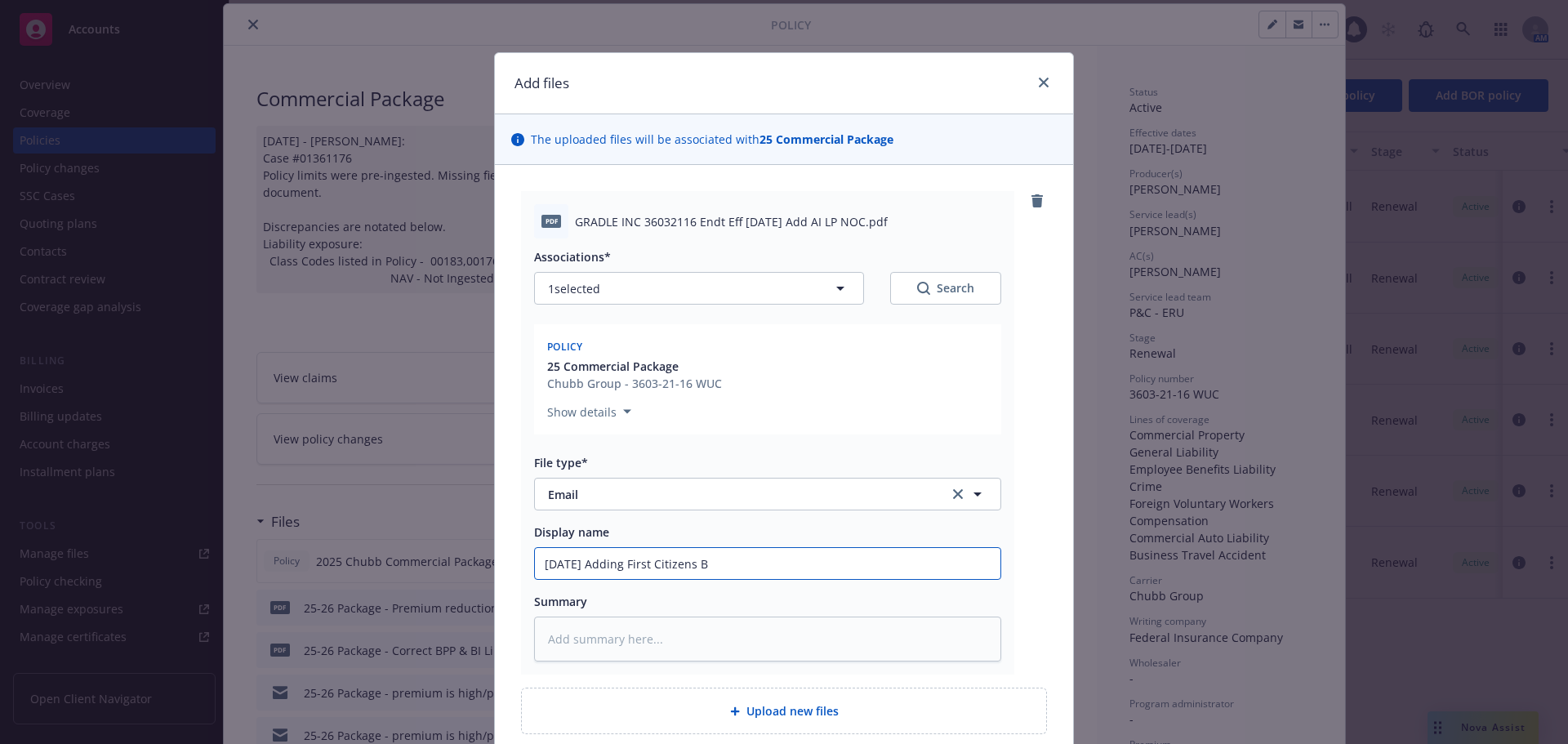
type textarea "x"
type input "[DATE] Adding First Citizens Ba"
type textarea "x"
type input "[DATE] Adding First Citizens Ban"
type textarea "x"
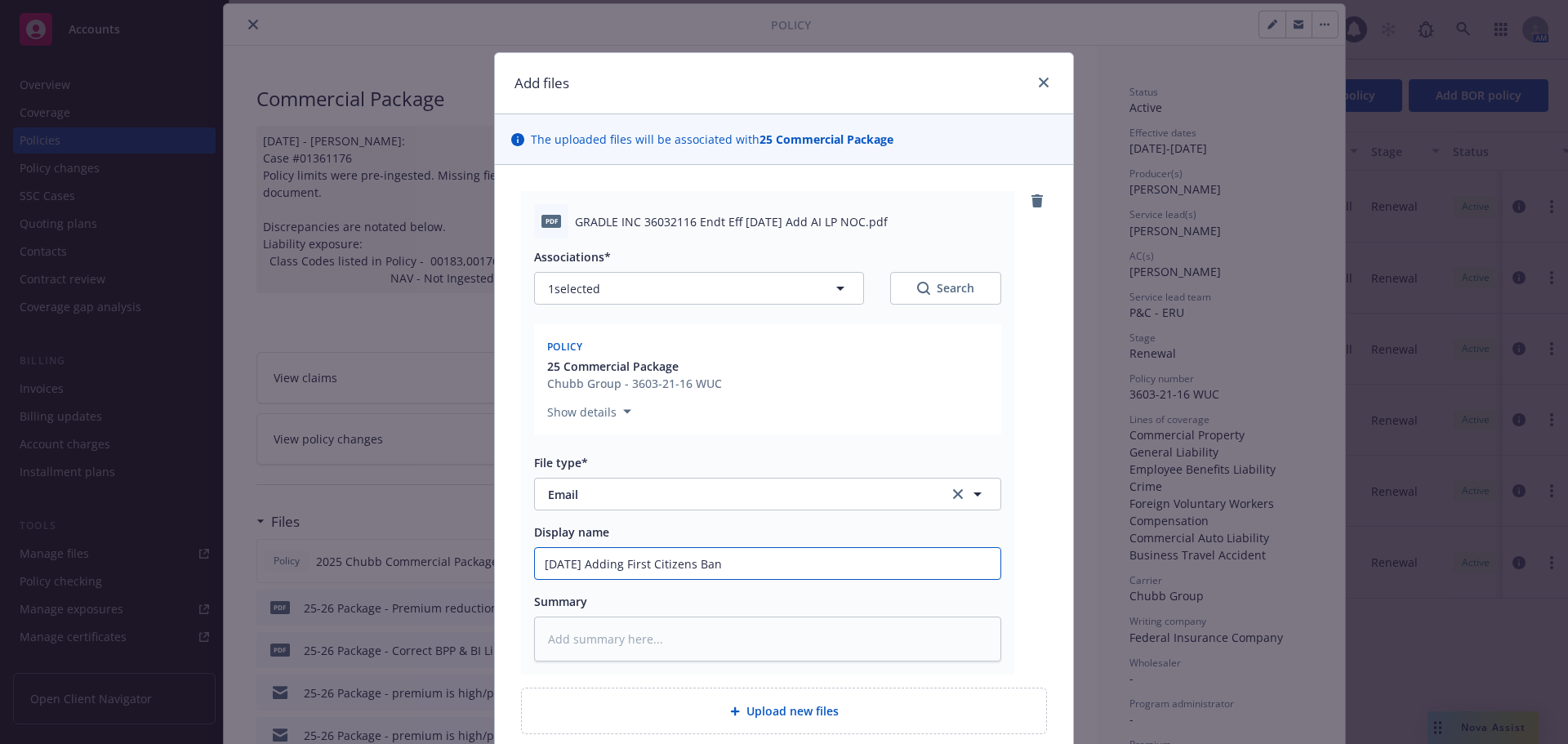
type input "[DATE] Adding First Citizens Bank"
type textarea "x"
type input "[DATE] Adding First Citizens Bank"
type textarea "x"
type input "[DATE] Adding First Citizens Bank a"
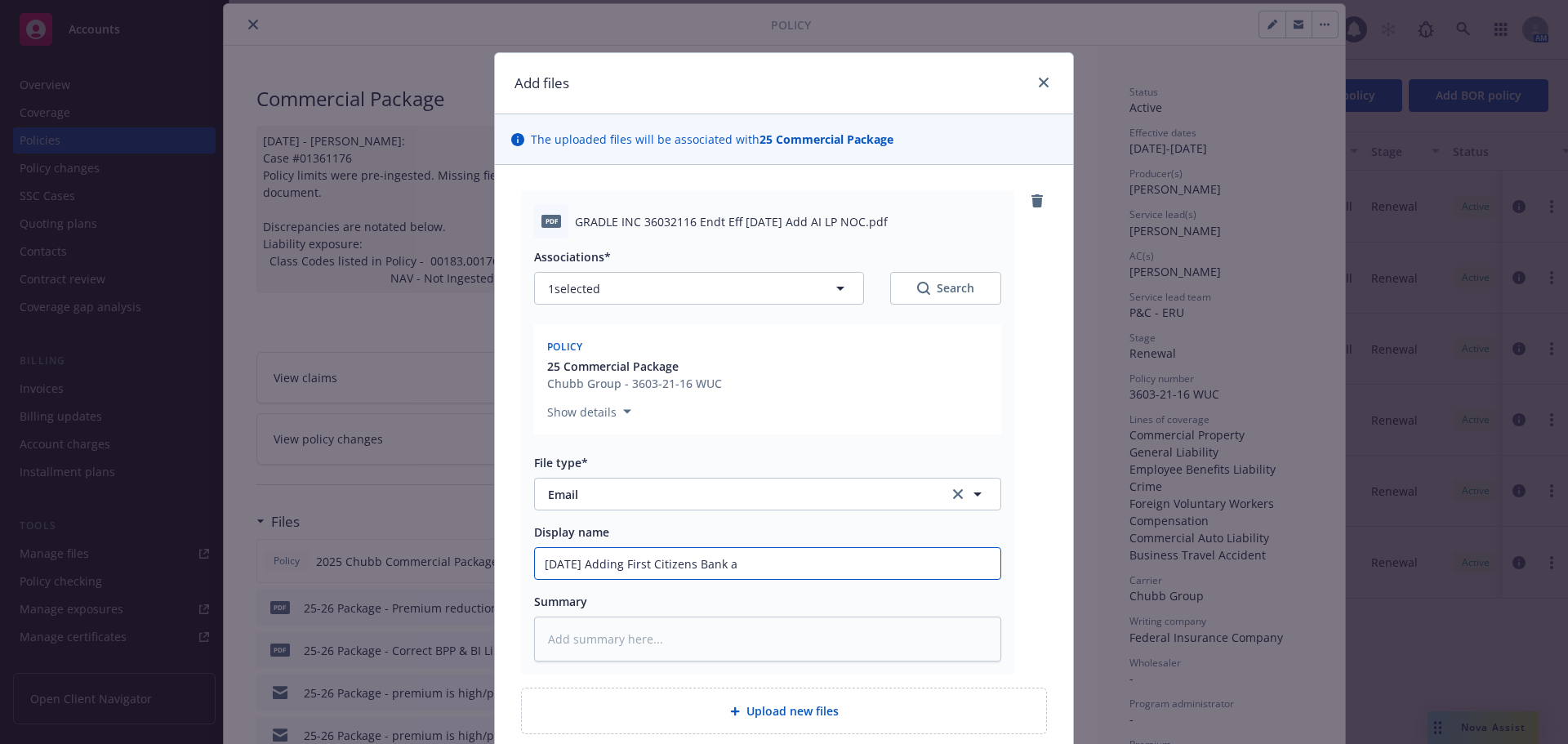
type textarea "x"
type input "[DATE] Adding First Citizens Bank as"
type textarea "x"
type input "[DATE] Adding First Citizens Bank as"
type textarea "x"
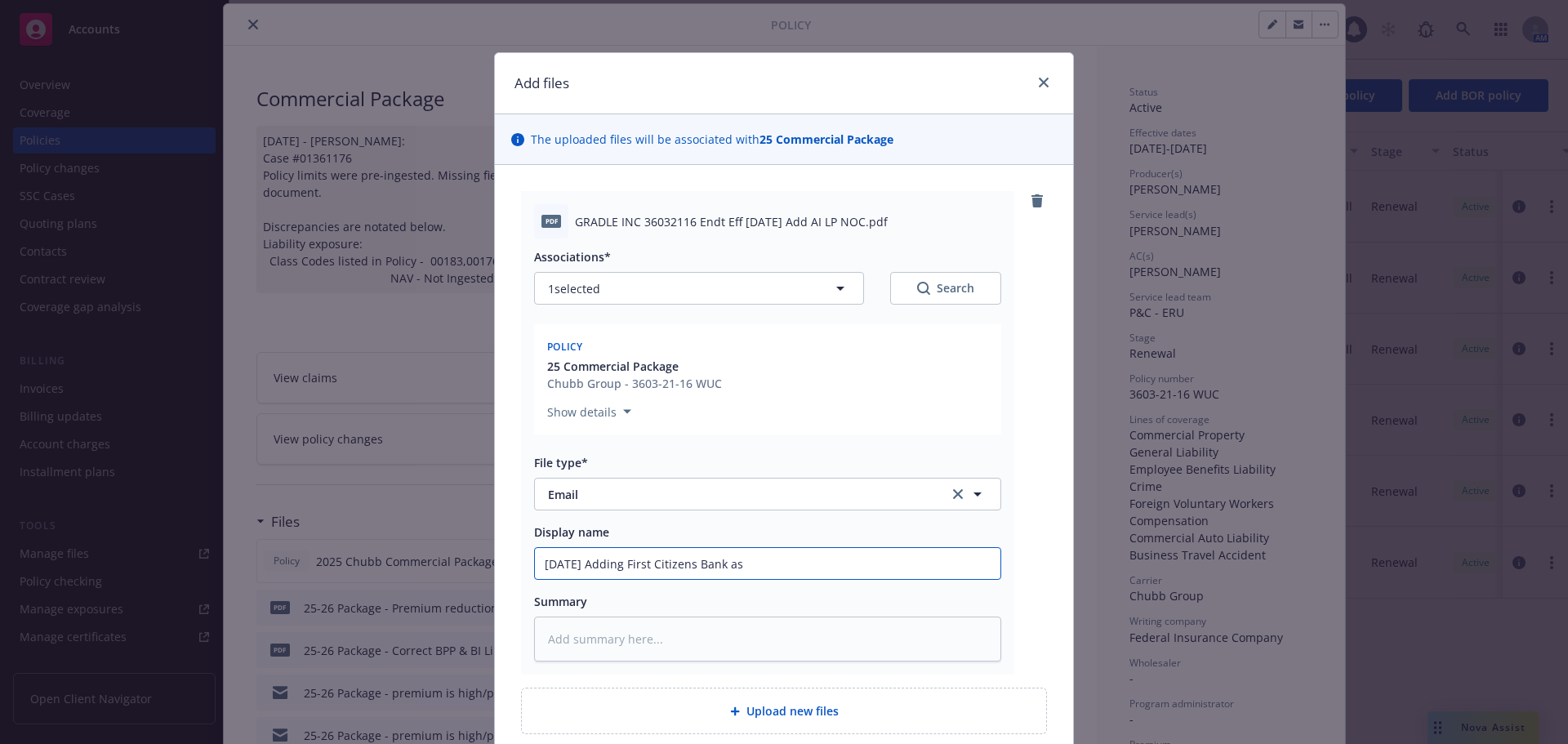
type input "[DATE] Adding First Citizens Bank as A"
type textarea "x"
type input "[DATE] Adding First Citizens Bank as AI"
type textarea "x"
type input "[DATE] Adding First Citizens Bank as AI."
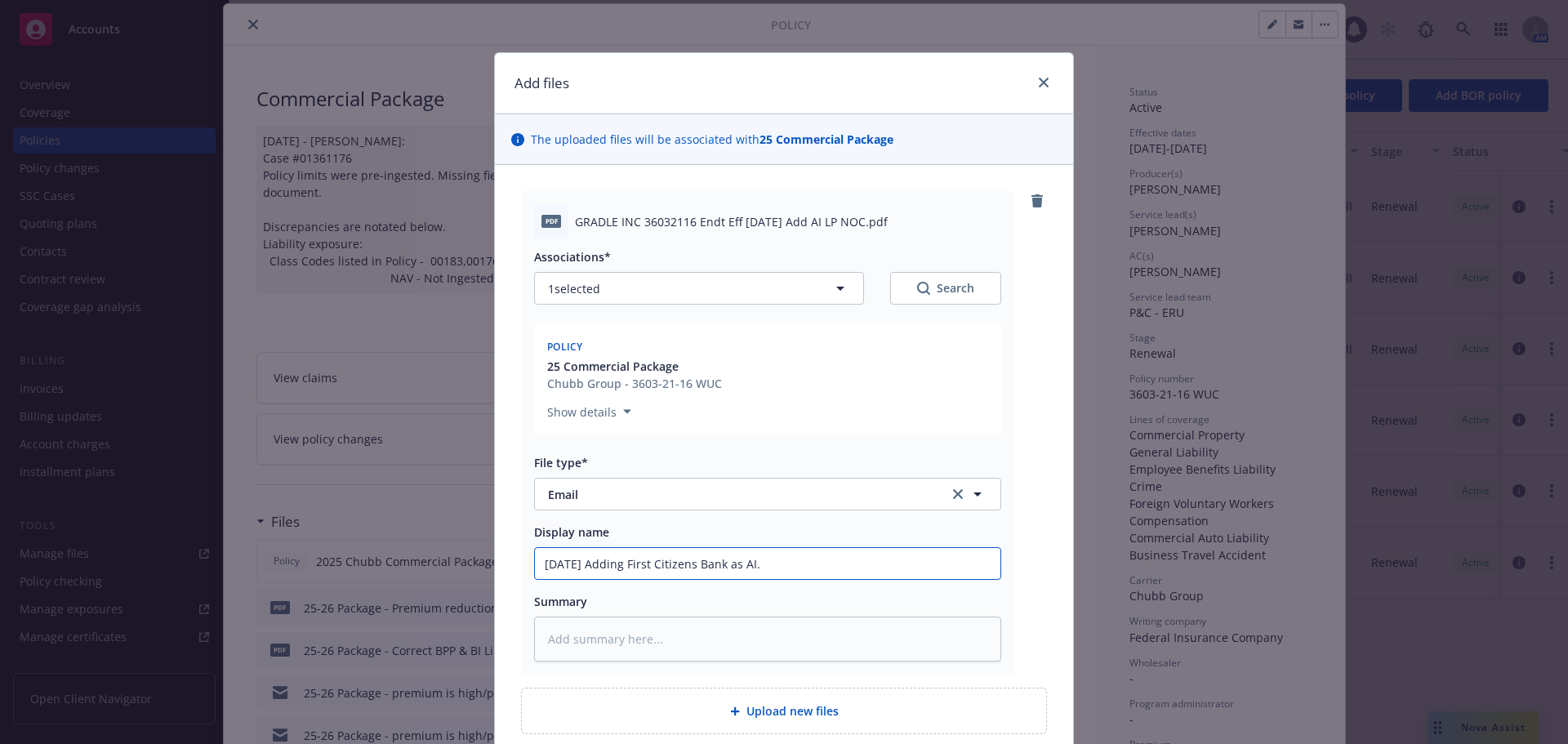
type textarea "x"
type input "[DATE] Adding First Citizens Bank as AI."
type textarea "x"
type input "[DATE] Adding First Citizens Bank as AI. L"
type textarea "x"
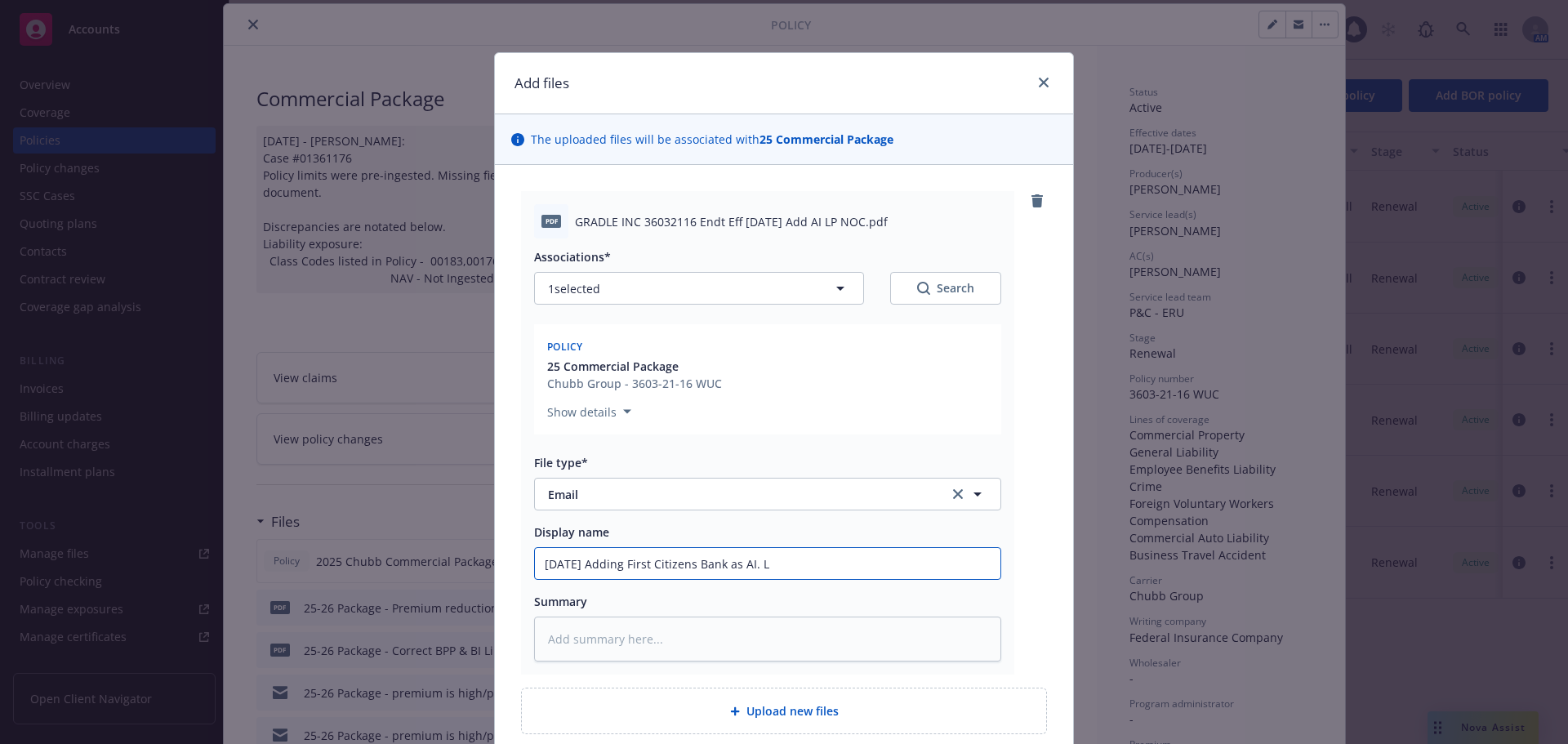
type input "[DATE] Adding First Citizens Bank as AI. LL"
type textarea "x"
type input "[DATE] Adding First Citizens Bank as AI. LLP"
type textarea "x"
type input "[DATE] Adding First Citizens Bank as AI. LLP,"
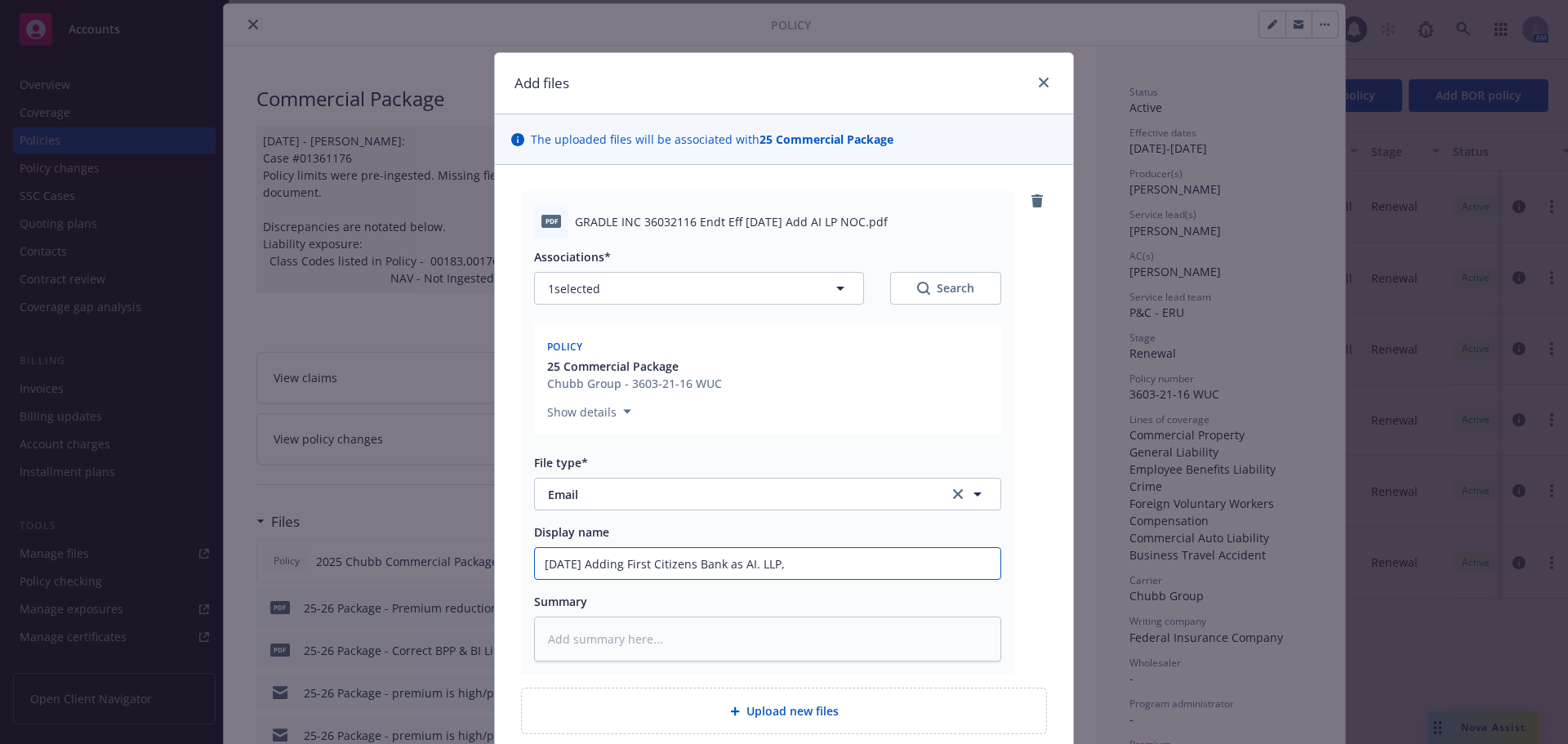
type textarea "x"
type input "[DATE] Adding First Citizens Bank as AI. LLP,"
type textarea "x"
type input "[DATE] Adding First Citizens Bank as AI. LLP, 3"
type textarea "x"
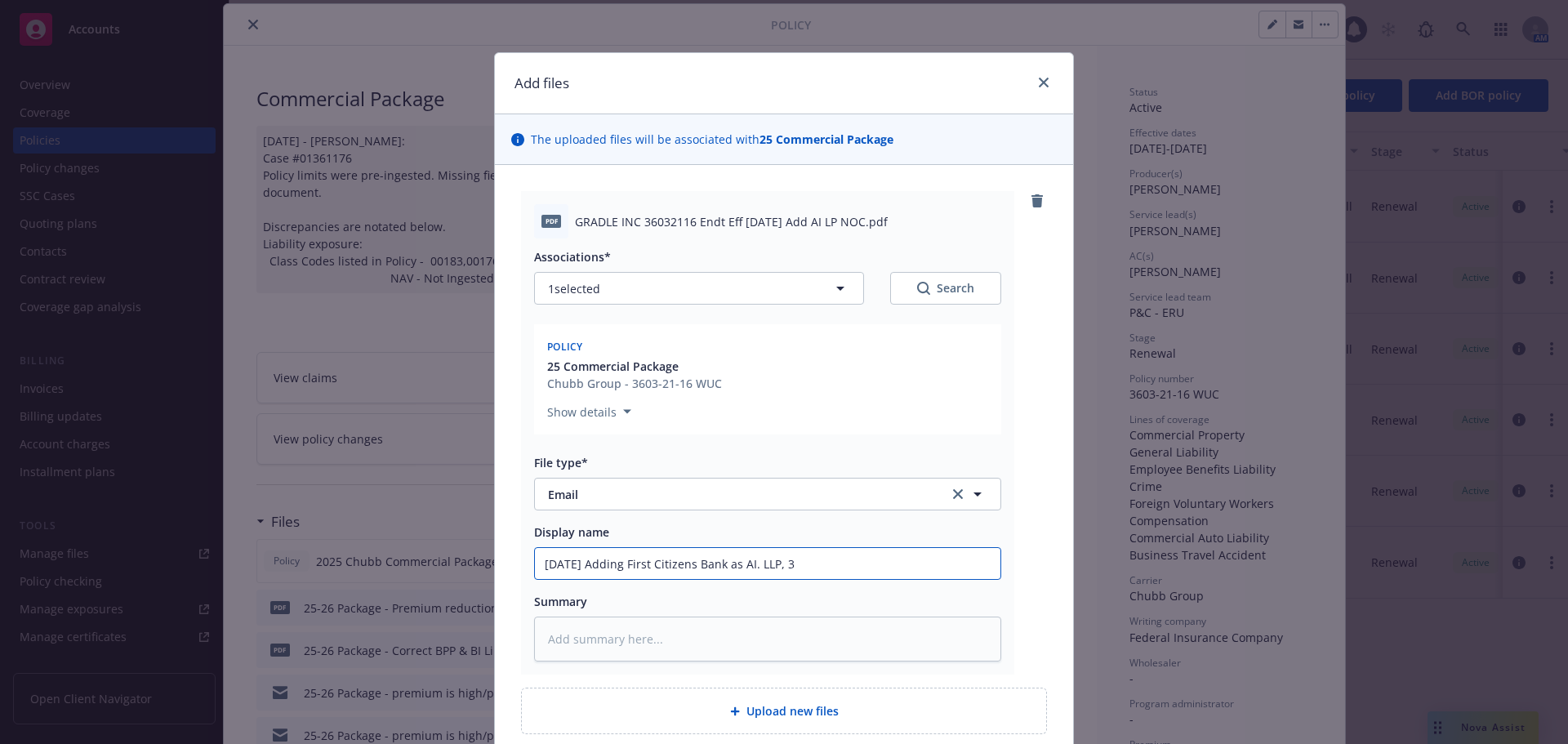
type input "[DATE] Adding First Citizens Bank as AI. LLP, 30"
type textarea "x"
type input "[DATE] Adding First Citizens Bank as AI. LLP, 30"
type textarea "x"
type input "[DATE] Adding First Citizens Bank as AI. LLP, 30 d"
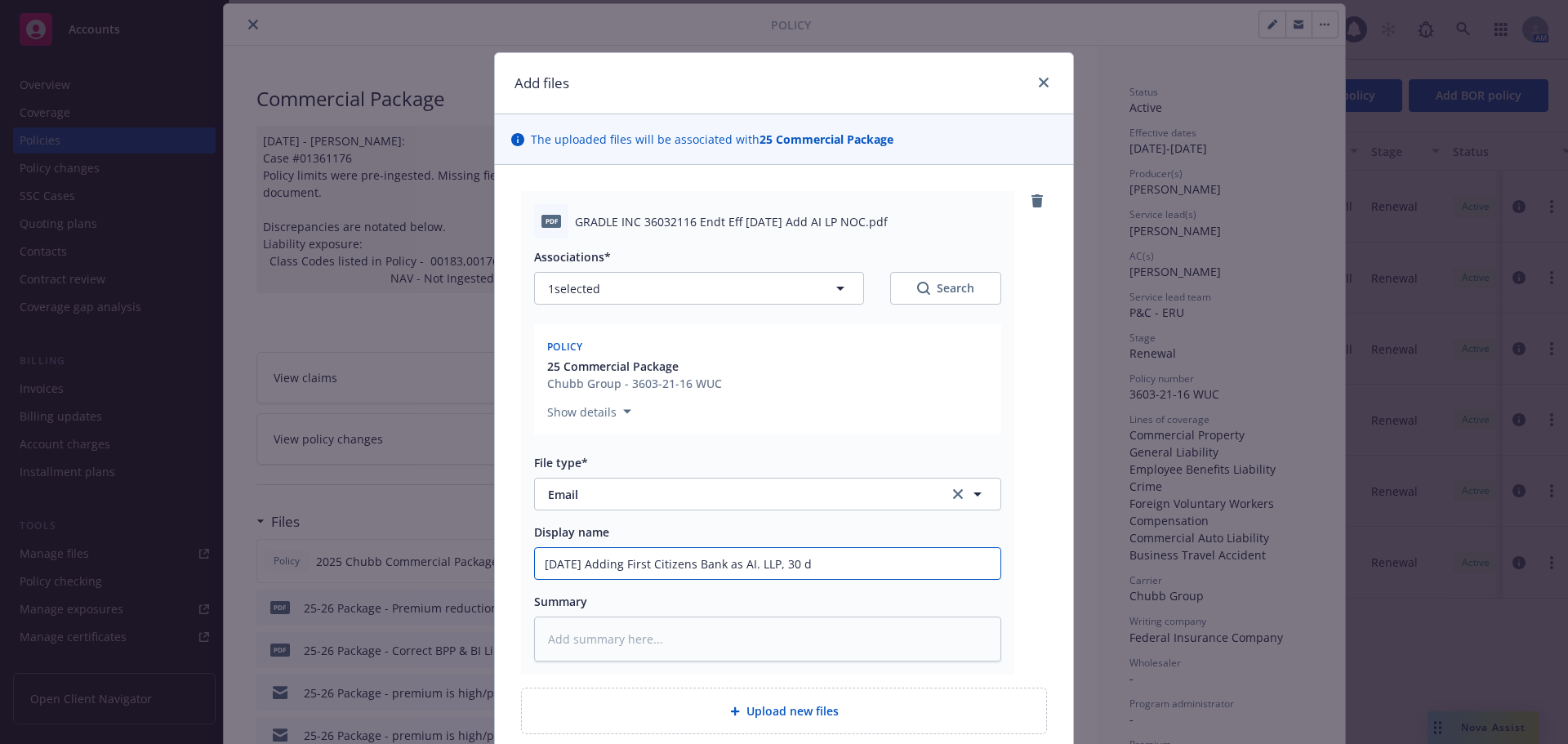
type textarea "x"
type input "[DATE] Adding First Citizens Bank as AI. LLP, 30 da"
type textarea "x"
type input "[DATE] Adding First Citizens Bank as AI. LLP, 30 day"
type textarea "x"
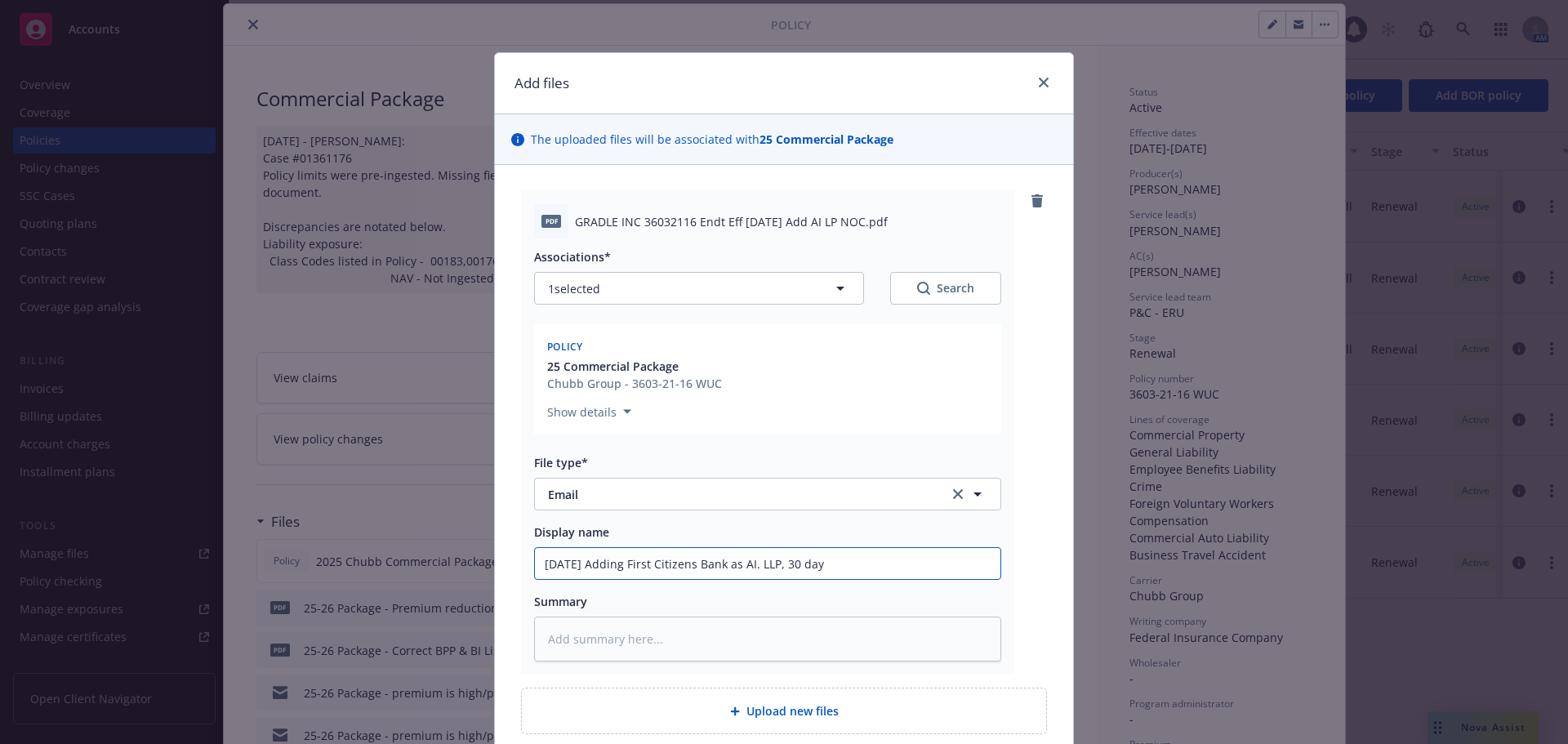
type input "[DATE] Adding First Citizens Bank as AI. LLP, 30 day"
type textarea "x"
type input "[DATE] Adding First Citizens Bank as AI. LLP, 30 day NO"
type textarea "x"
drag, startPoint x: 910, startPoint y: 551, endPoint x: 402, endPoint y: 558, distance: 508.0
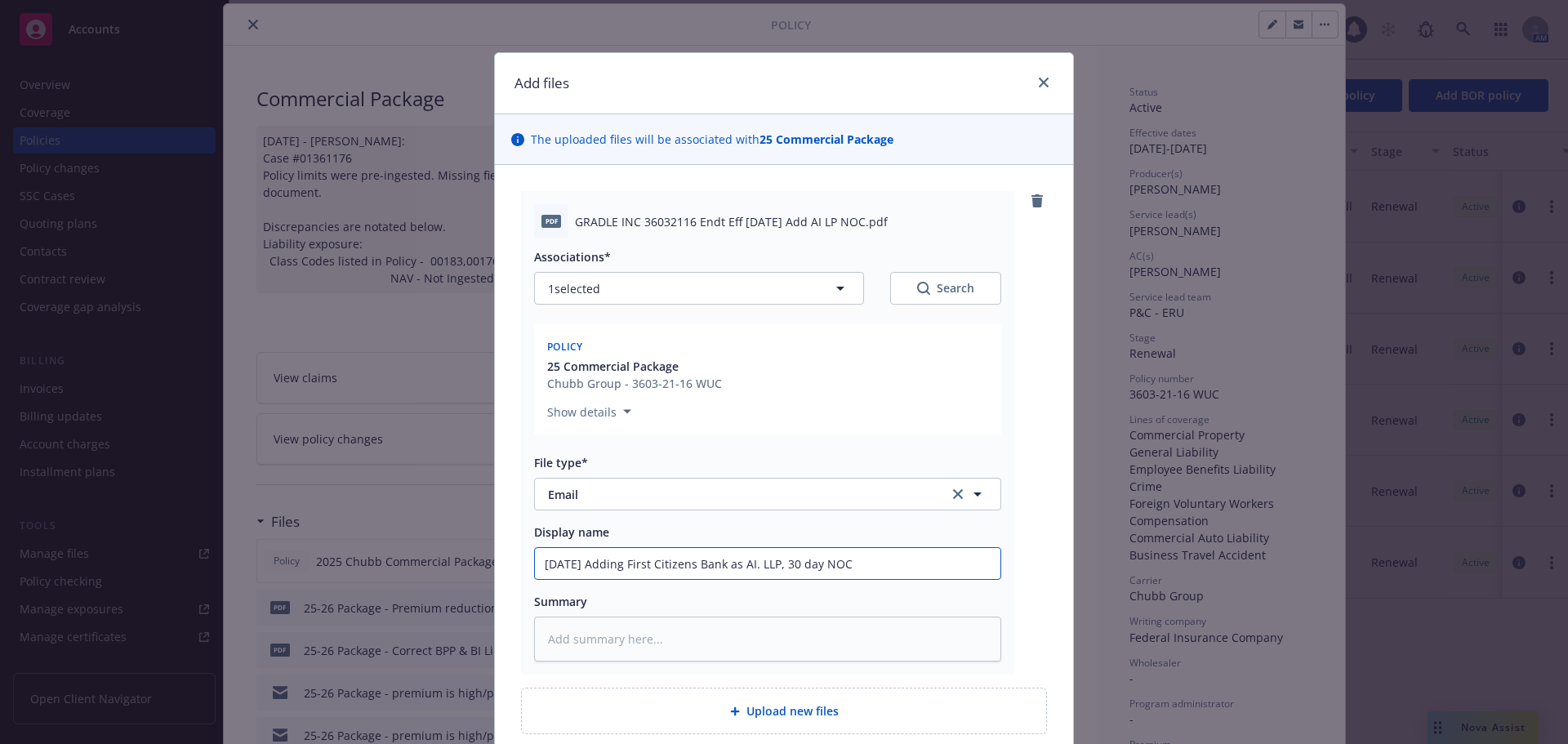
click at [402, 558] on div "Add files The uploaded files will be associated with 25 Commercial Package pdf …" at bounding box center [784, 372] width 1568 height 744
click at [877, 567] on input "[DATE] Adding First Citizens Bank as AI. LLP, 30 day NOC" at bounding box center [767, 563] width 465 height 31
type input "[DATE] Adding First Citizens Bank as AI. LLP, 30 day NOC"
type textarea "x"
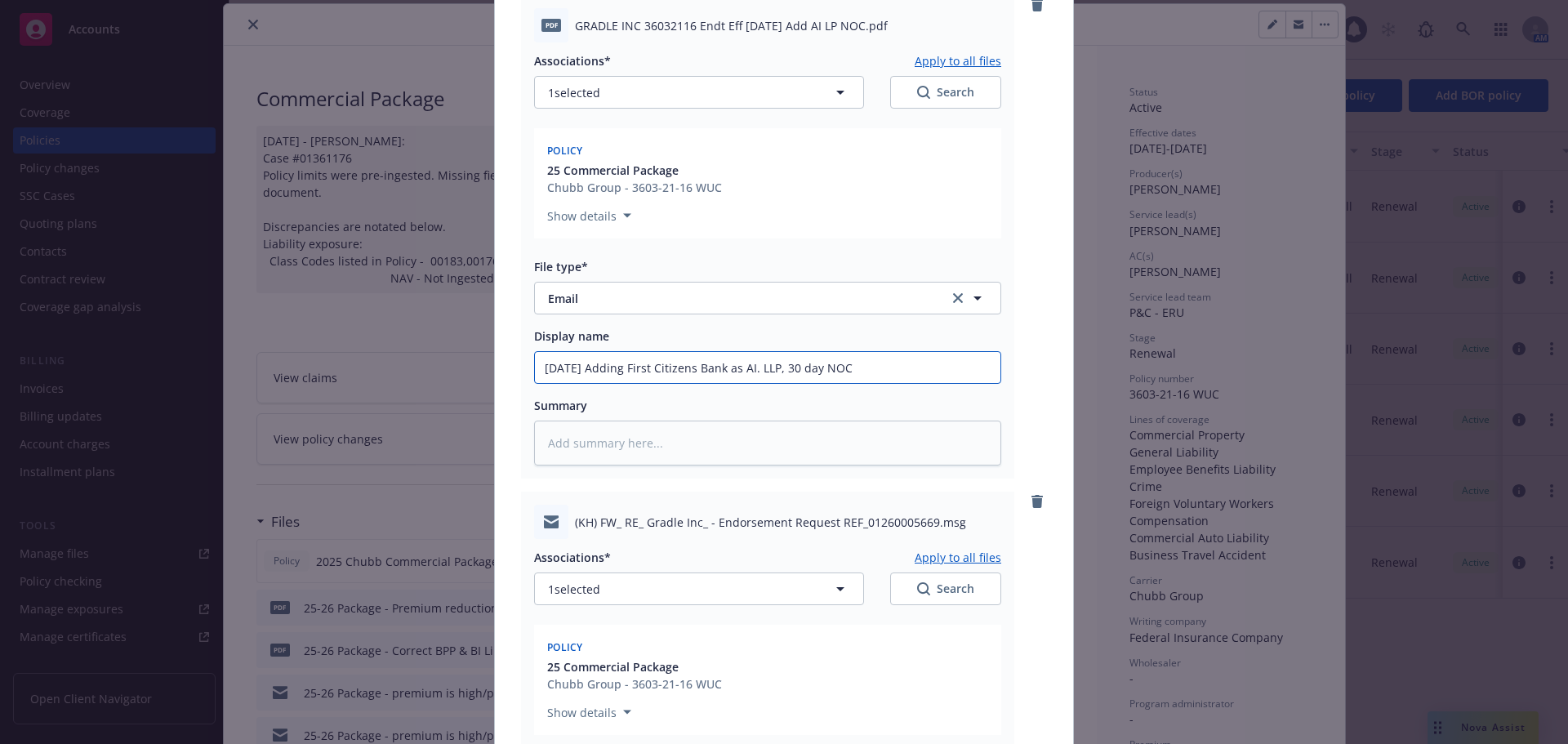
scroll to position [490, 0]
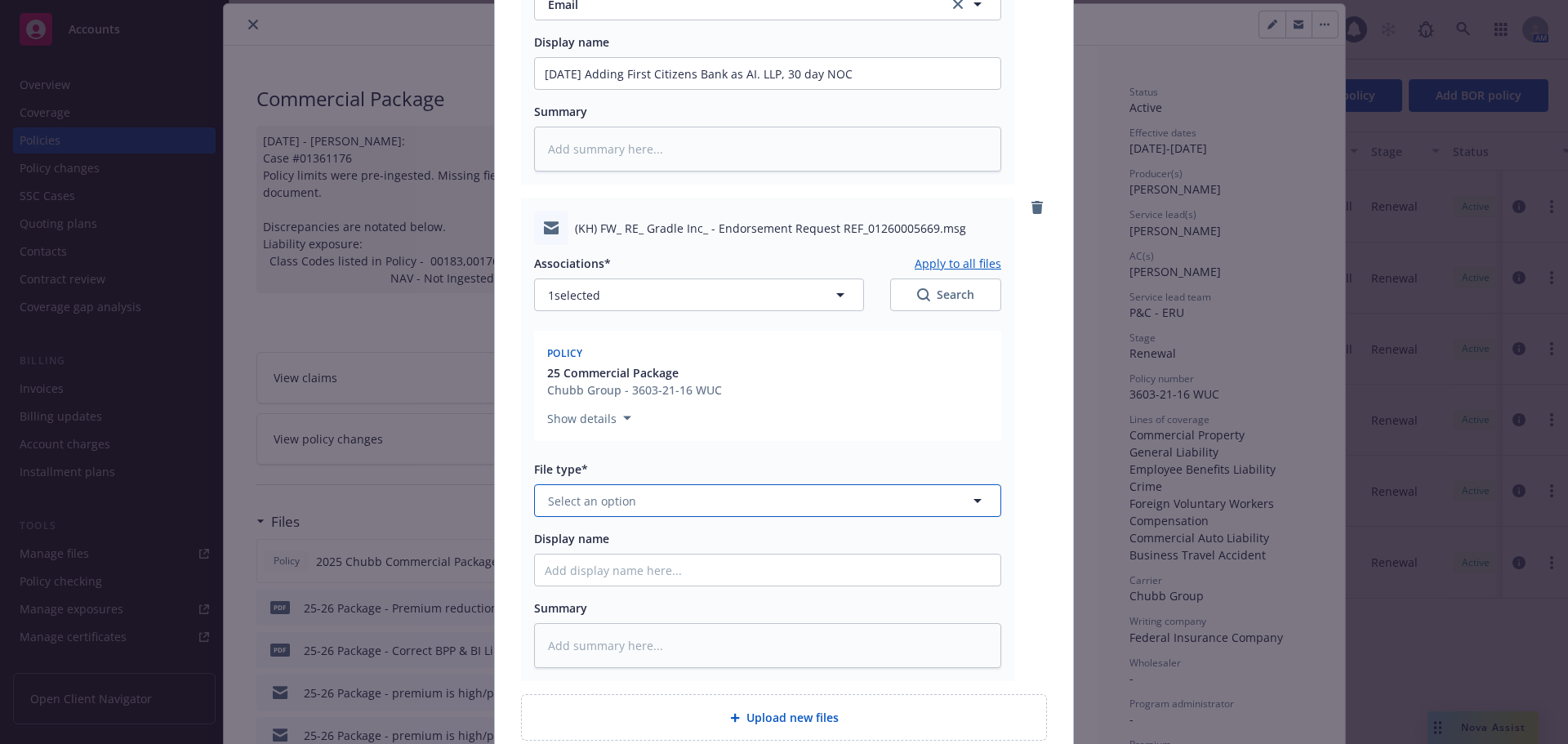
click at [611, 504] on span "Select an option" at bounding box center [592, 500] width 88 height 17
type input "em"
click at [563, 580] on div "Email" at bounding box center [565, 589] width 40 height 23
click at [585, 567] on input "Display name" at bounding box center [767, 570] width 465 height 31
paste input "[DATE] Adding First Citizens Bank as AI. LLP, 30 day NOC"
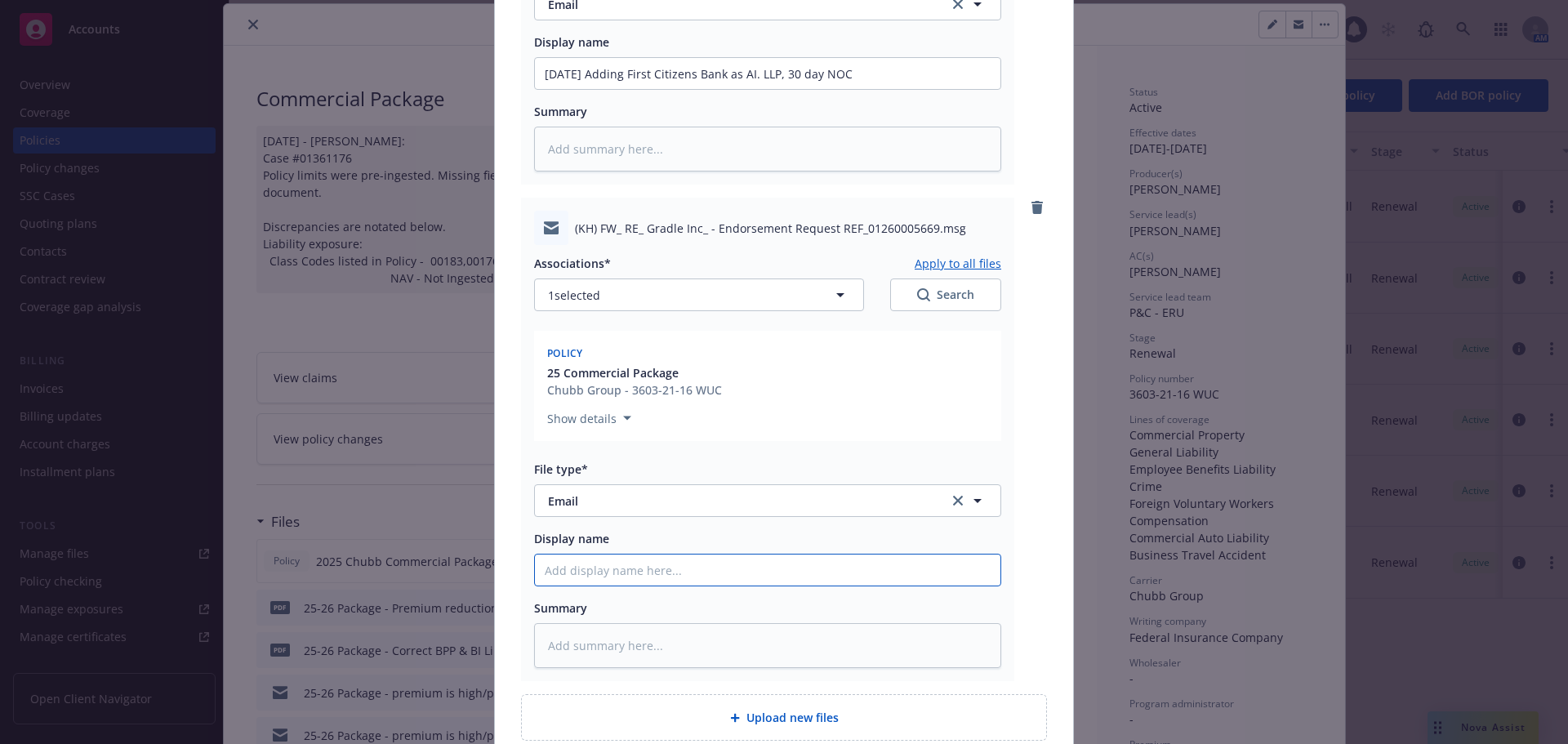
type textarea "x"
type input "[DATE] Adding First Citizens Bank as AI. LLP, 30 day NOC"
type textarea "x"
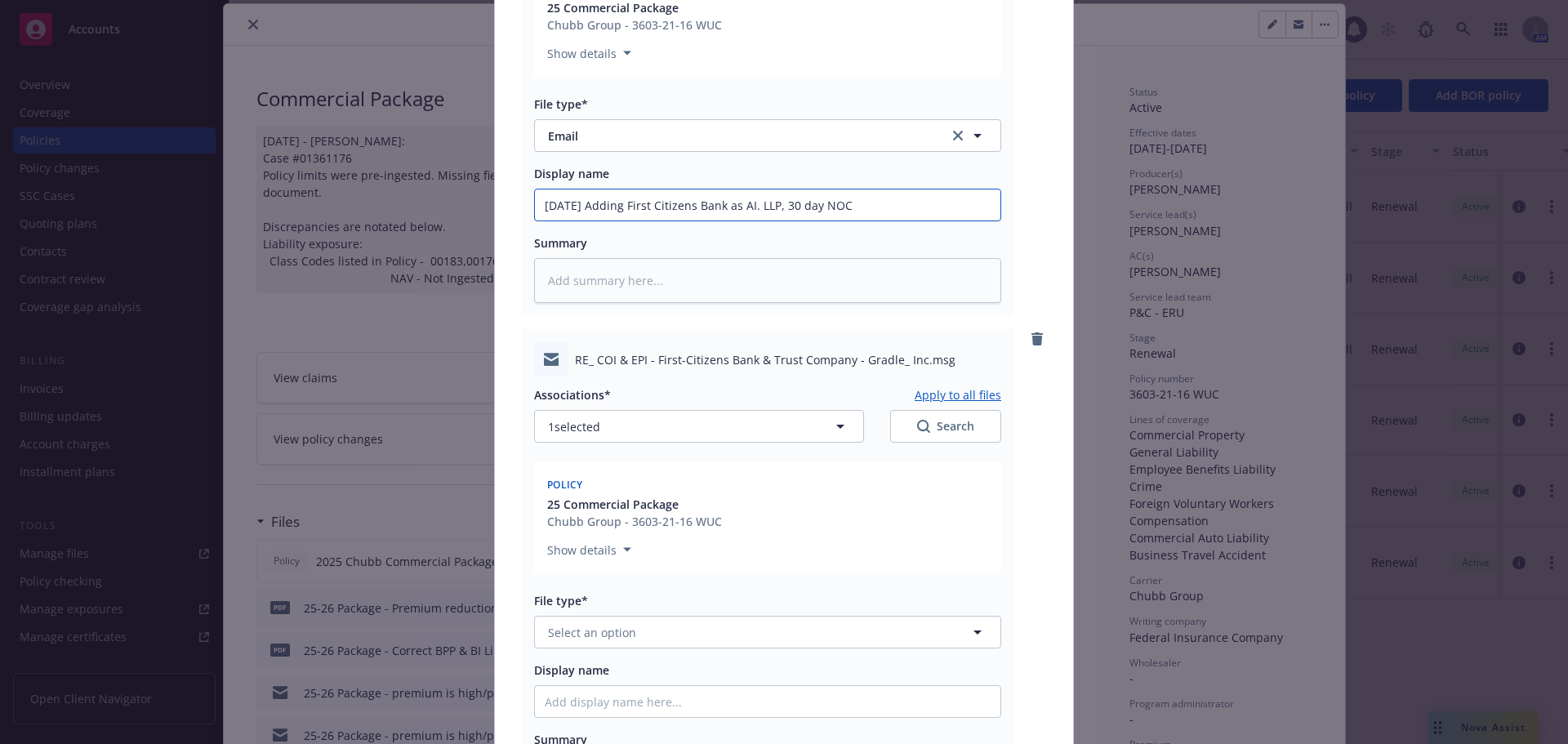
scroll to position [898, 0]
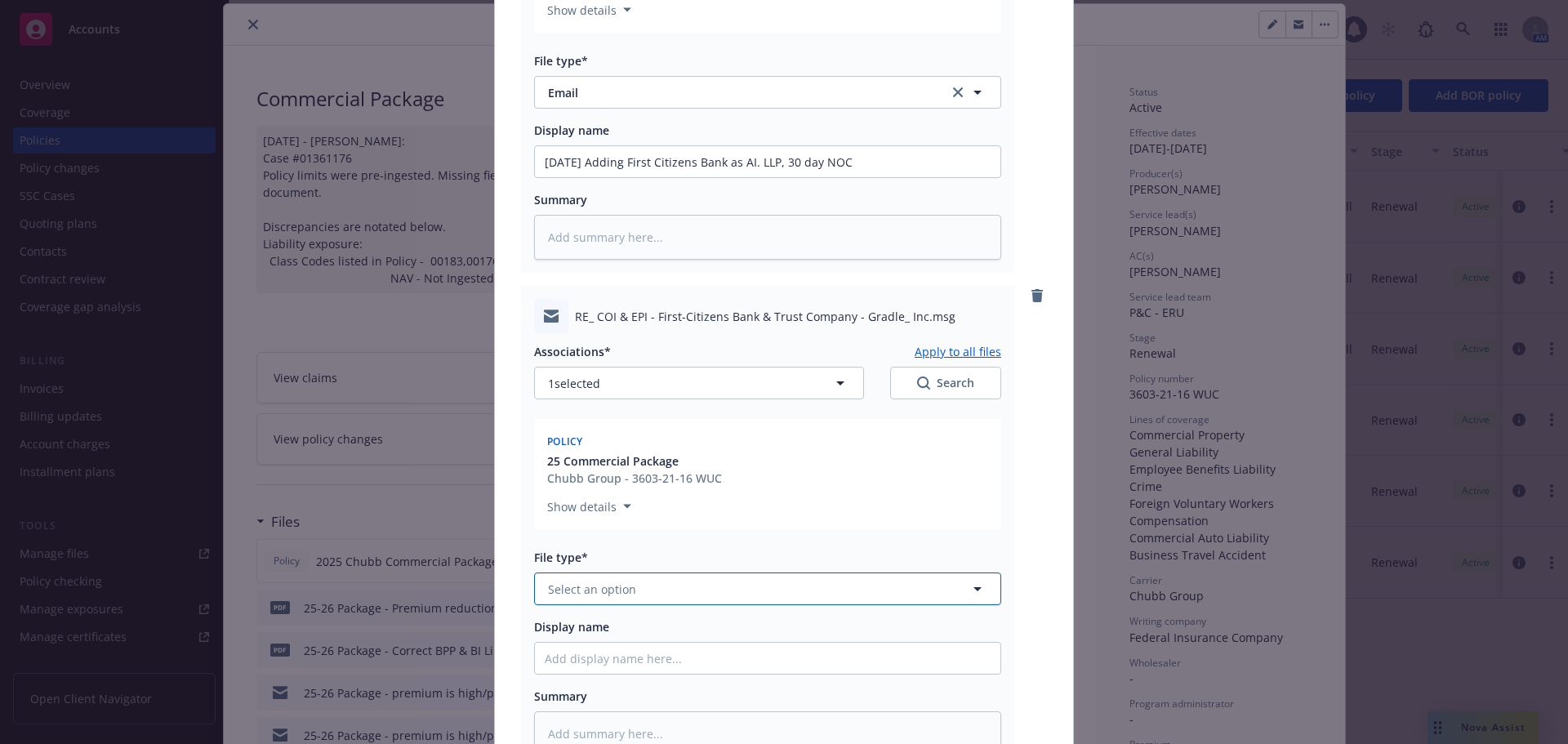
click at [602, 581] on span "Select an option" at bounding box center [592, 589] width 88 height 17
type input "em"
click at [612, 677] on div "Email" at bounding box center [767, 678] width 446 height 23
click at [627, 663] on input "Display name" at bounding box center [767, 658] width 465 height 31
paste input "[DATE] Adding First Citizens Bank as AI. LLP, 30 day NOC"
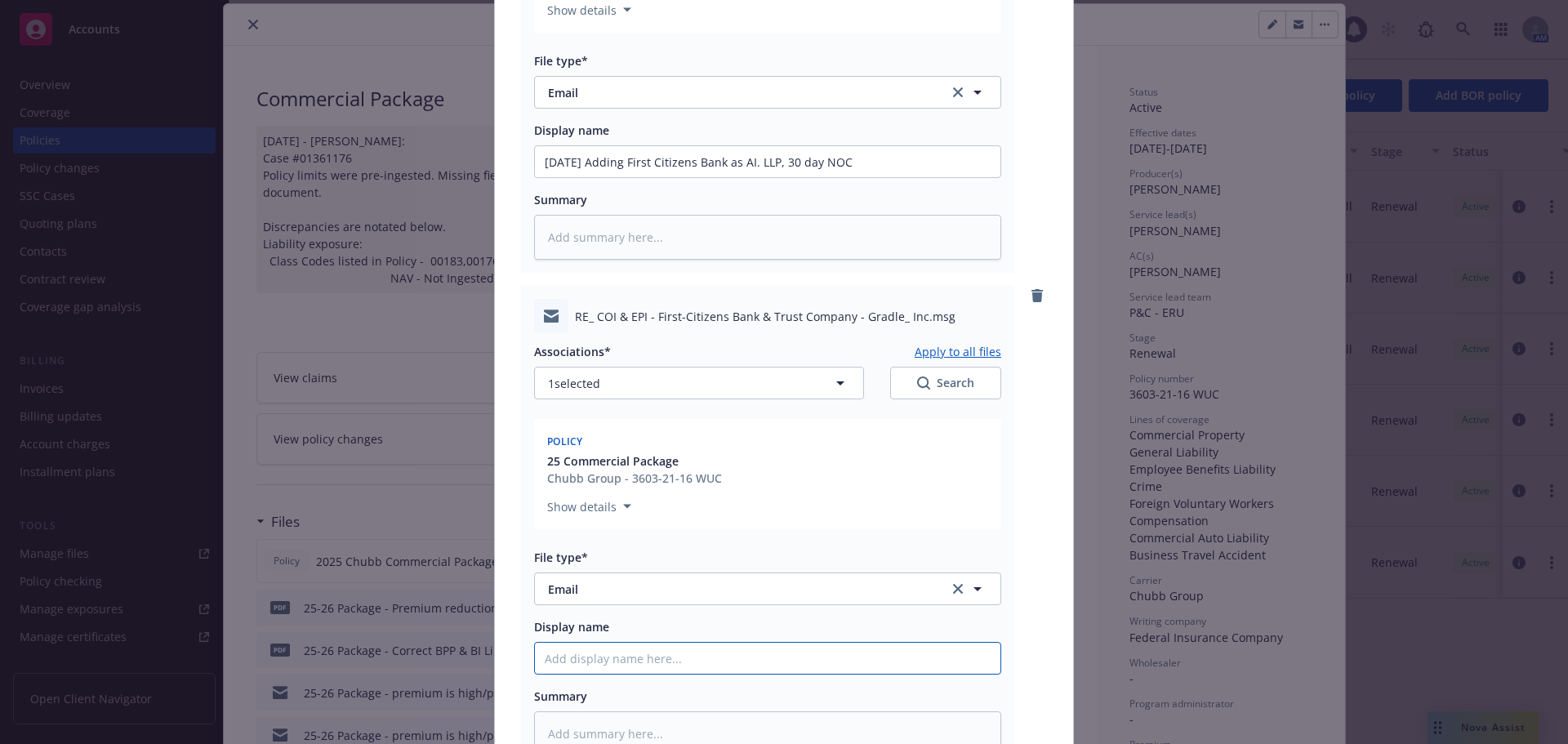
type textarea "x"
type input "[DATE] Adding First Citizens Bank as AI. LLP, 30 day NOC"
type textarea "x"
type input "[DATE] Adding First Citizens Bank as AI. LLP, 30 day NOC,"
type textarea "x"
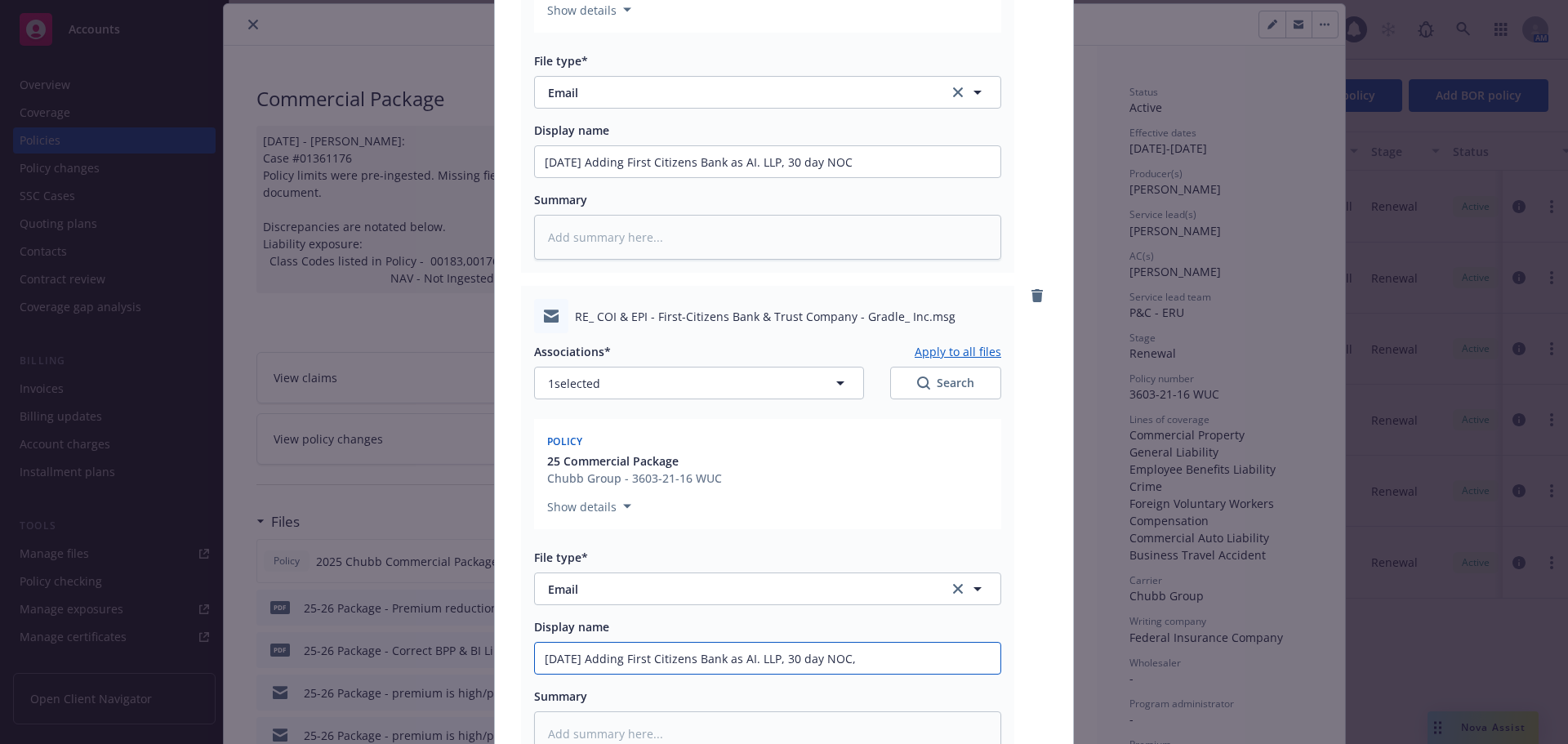
type input "[DATE] Adding First Citizens Bank as AI. LLP, 30 day NOC,"
type textarea "x"
type input "[DATE] Adding First Citizens Bank as AI. LLP, 30 day NOC, t"
type textarea "x"
type input "[DATE] Adding First Citizens Bank as AI. LLP, 30 day NOC, to"
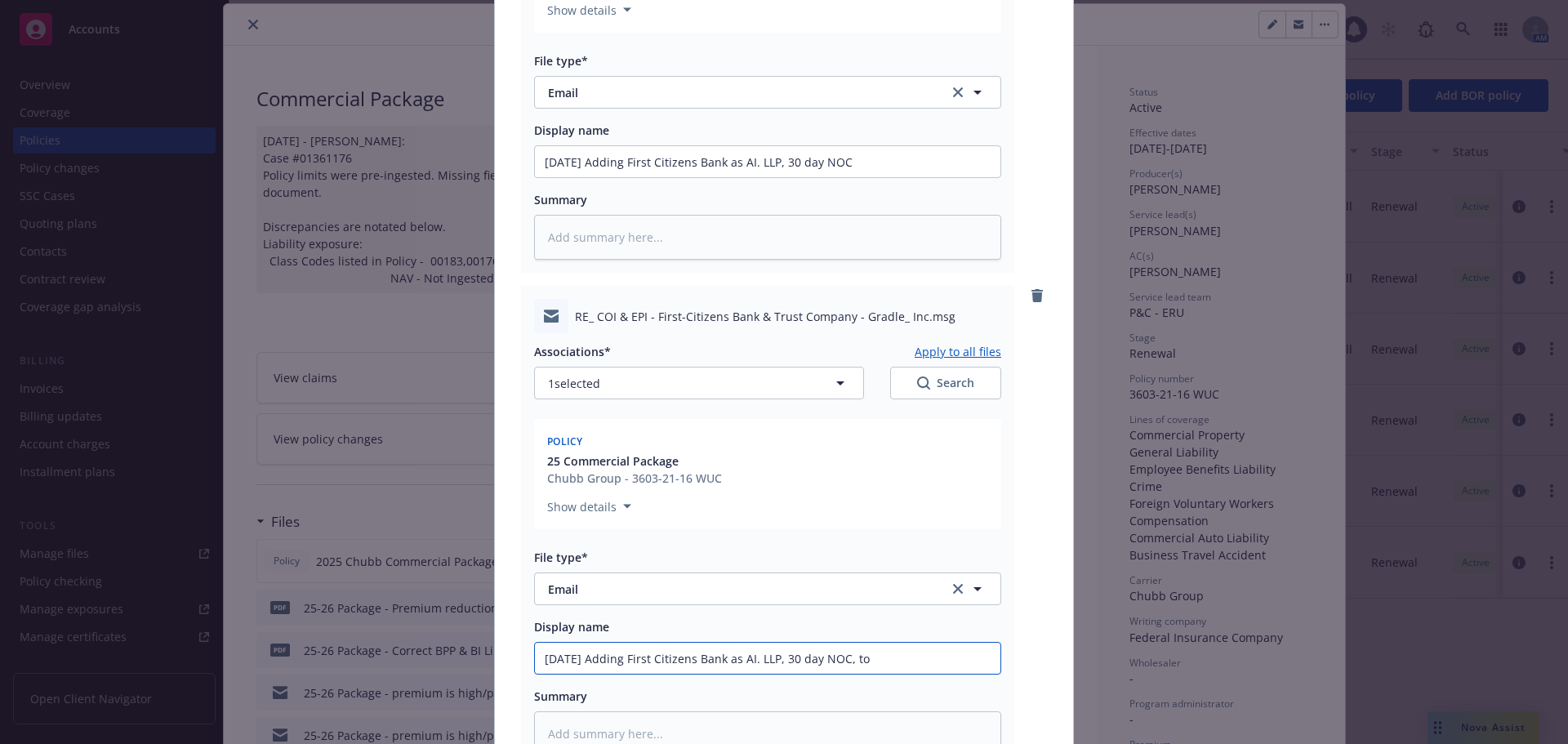
type textarea "x"
type input "[DATE] Adding First Citizens Bank as AI. LLP, 30 day NOC, to"
type textarea "x"
type input "[DATE] Adding First Citizens Bank as AI. LLP, 30 day NOC, to c"
type textarea "x"
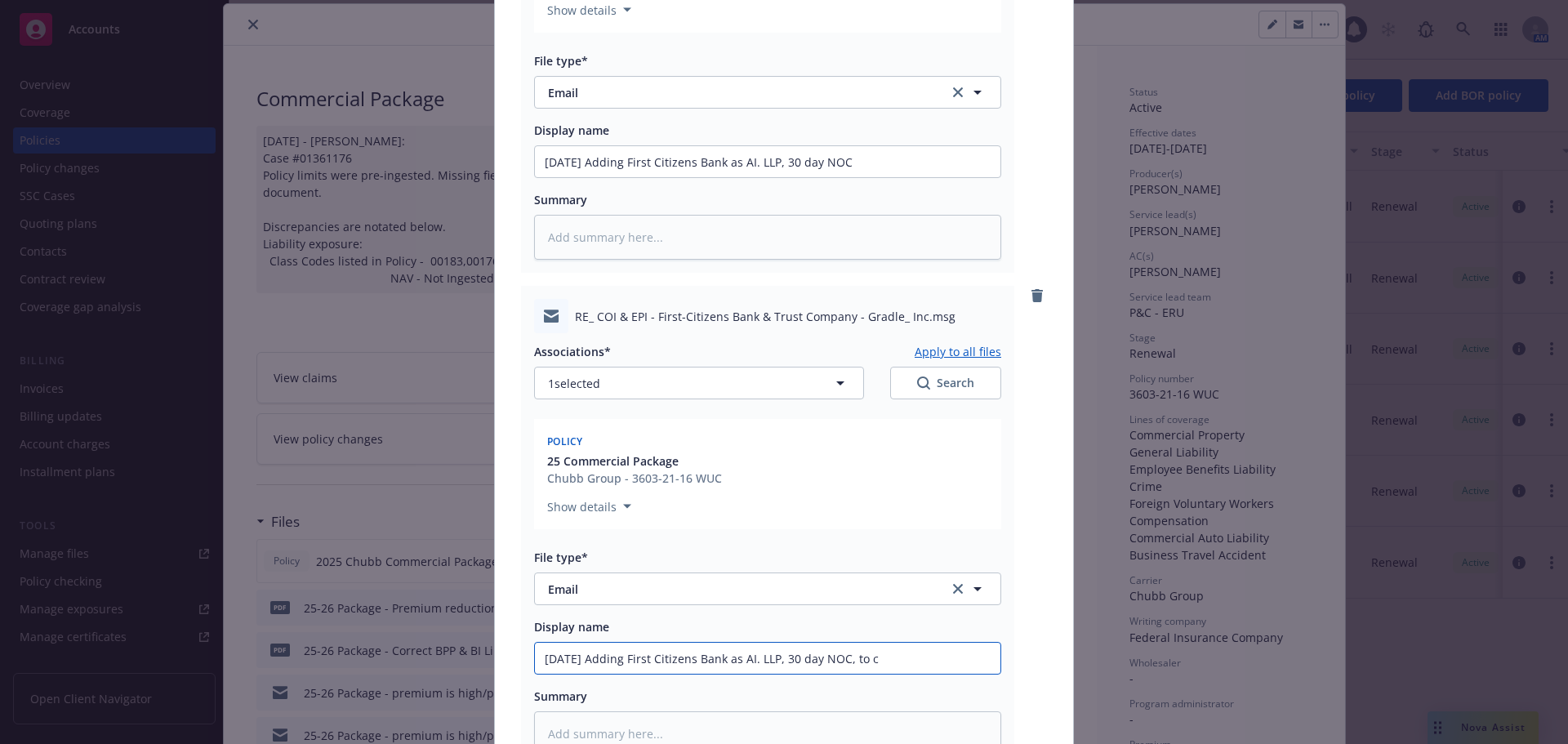
type input "[DATE] Adding First Citizens Bank as AI. LLP, 30 day NOC, to cl"
type textarea "x"
type input "[DATE] Adding First Citizens Bank as AI. LLP, 30 day NOC, to clie"
type textarea "x"
type input "[DATE] Adding First Citizens Bank as AI. LLP, 30 day NOC, to clien"
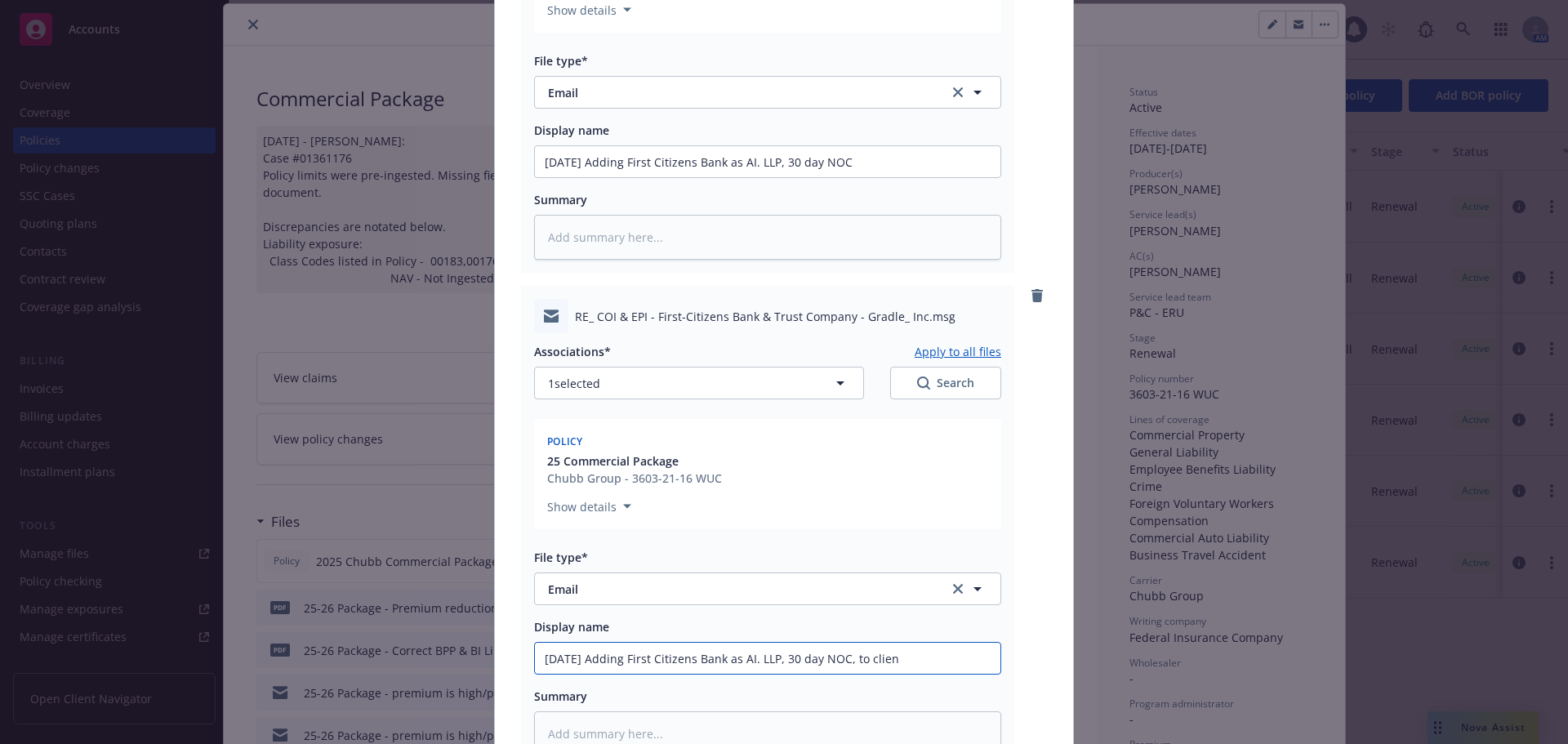
type textarea "x"
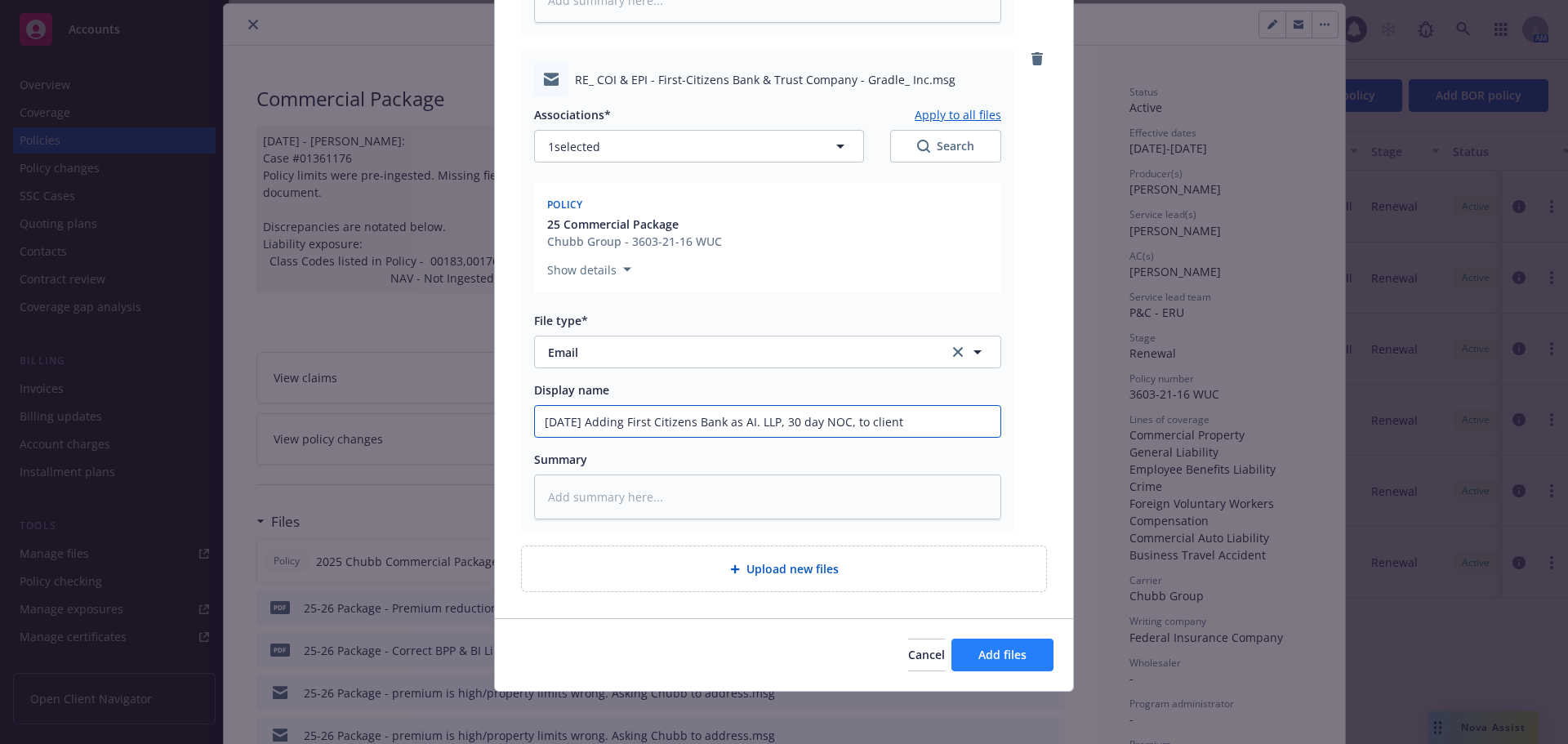
type input "[DATE] Adding First Citizens Bank as AI. LLP, 30 day NOC, to client"
click at [996, 656] on span "Add files" at bounding box center [1002, 654] width 48 height 15
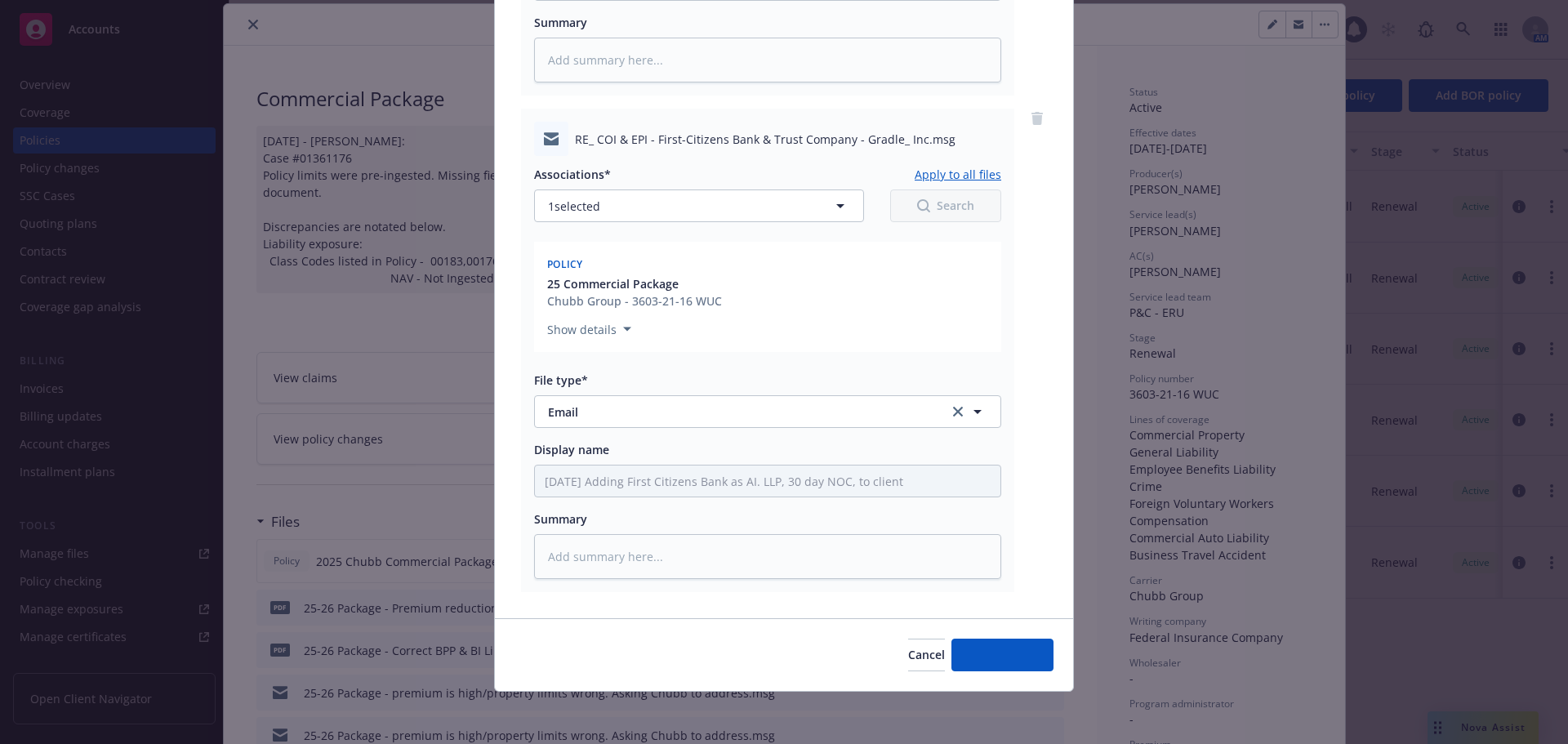
scroll to position [1076, 0]
type textarea "x"
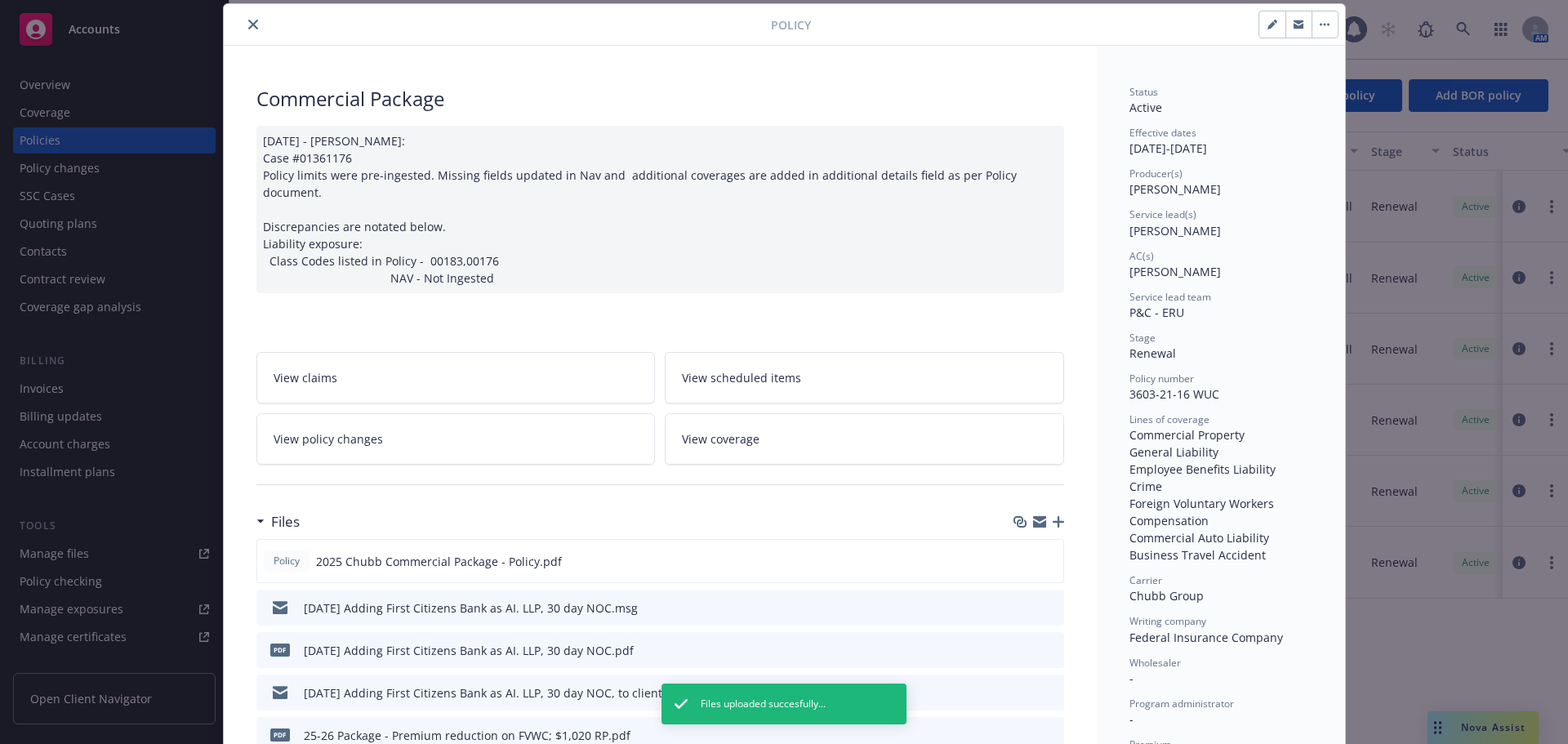
click at [248, 22] on icon "close" at bounding box center [253, 24] width 10 height 10
